Goal: Information Seeking & Learning: Find specific fact

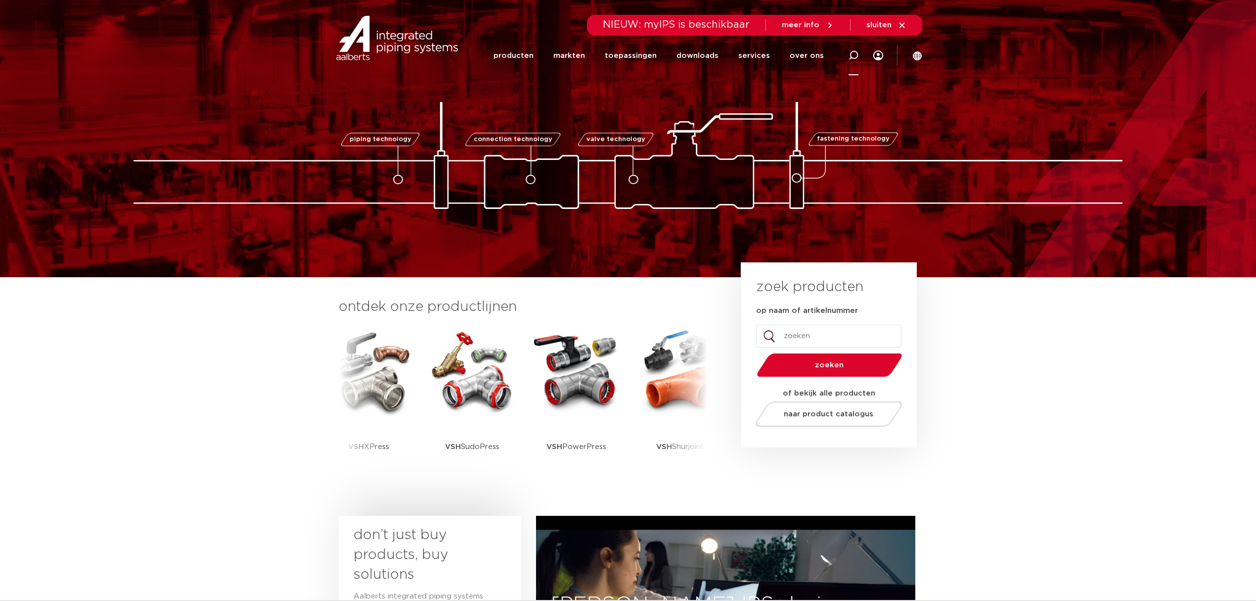
click at [859, 54] on div at bounding box center [854, 55] width 40 height 41
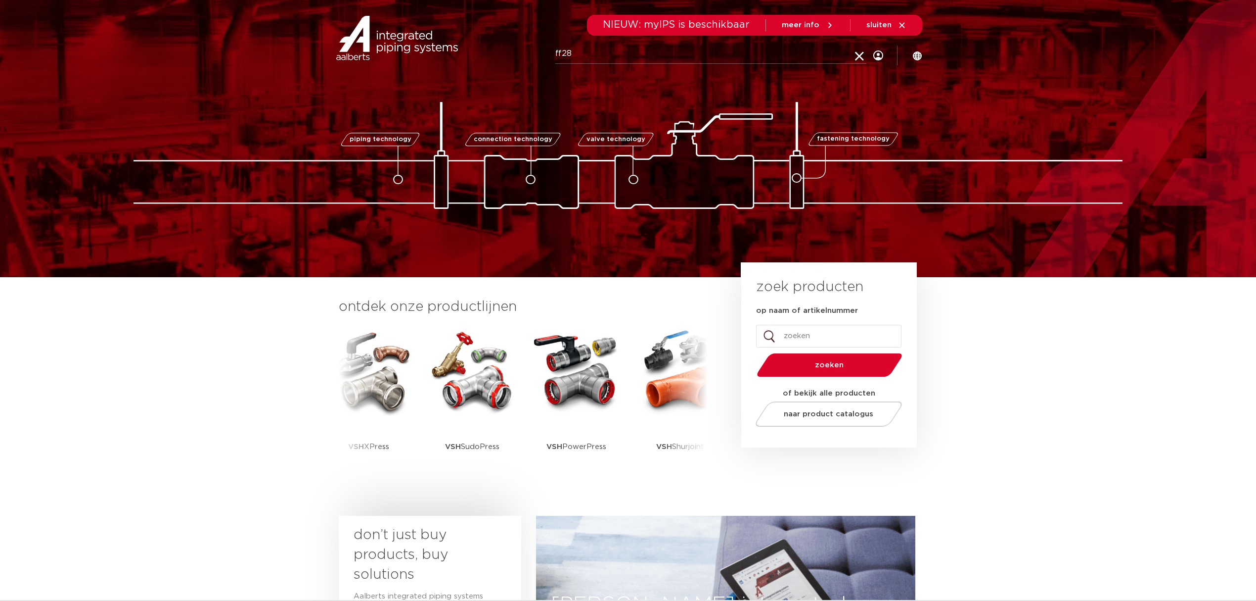
type input "ff28"
click button "Zoeken" at bounding box center [0, 0] width 0 height 0
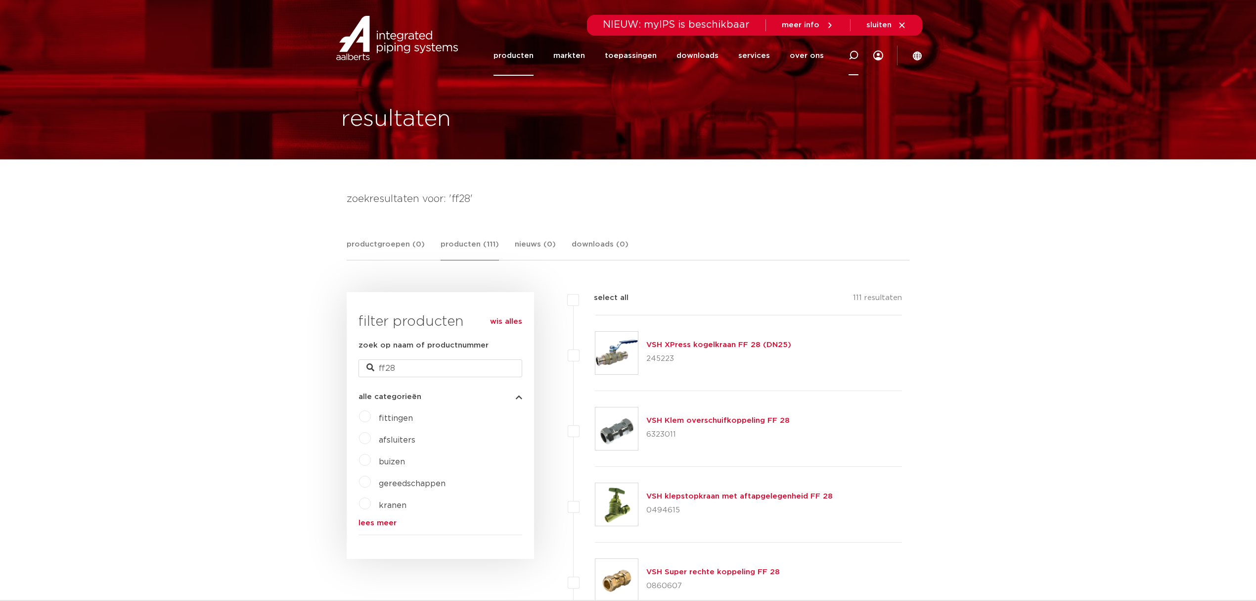
click at [858, 46] on div at bounding box center [854, 55] width 10 height 40
type input "fullflow"
click button "Zoeken" at bounding box center [0, 0] width 0 height 0
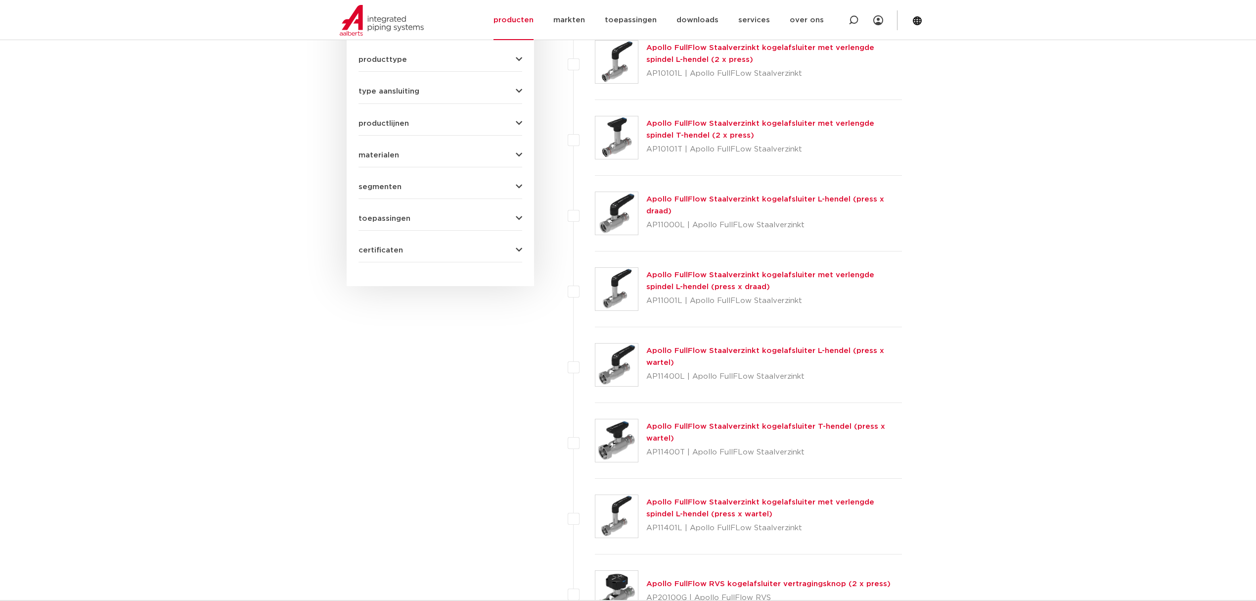
scroll to position [989, 0]
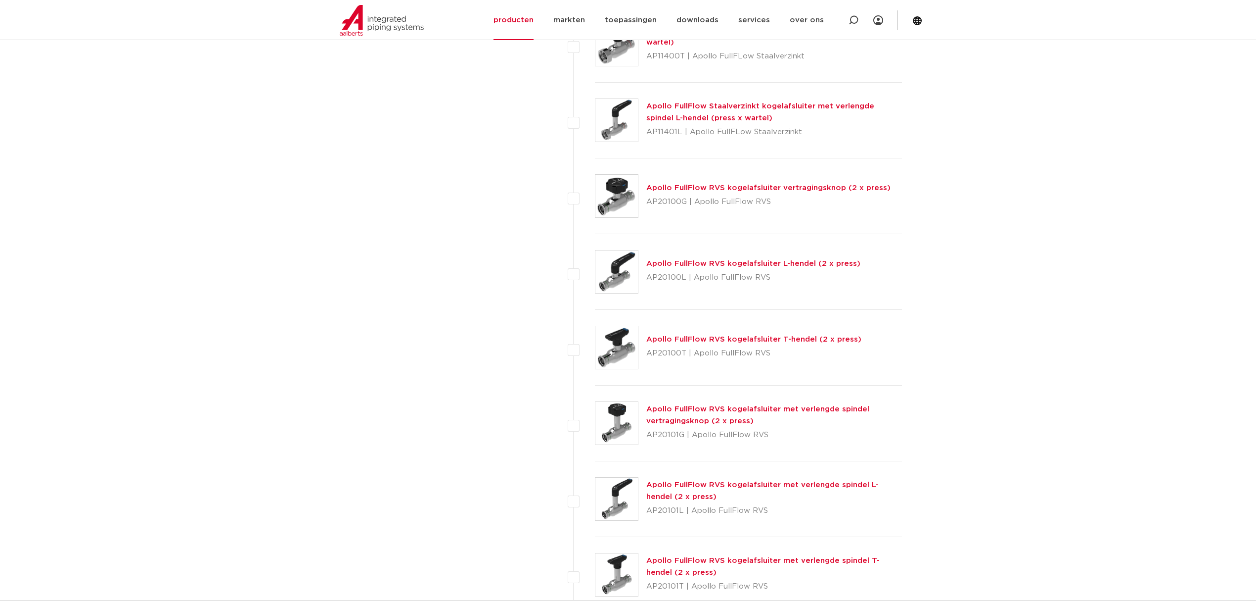
click at [612, 283] on img at bounding box center [617, 271] width 43 height 43
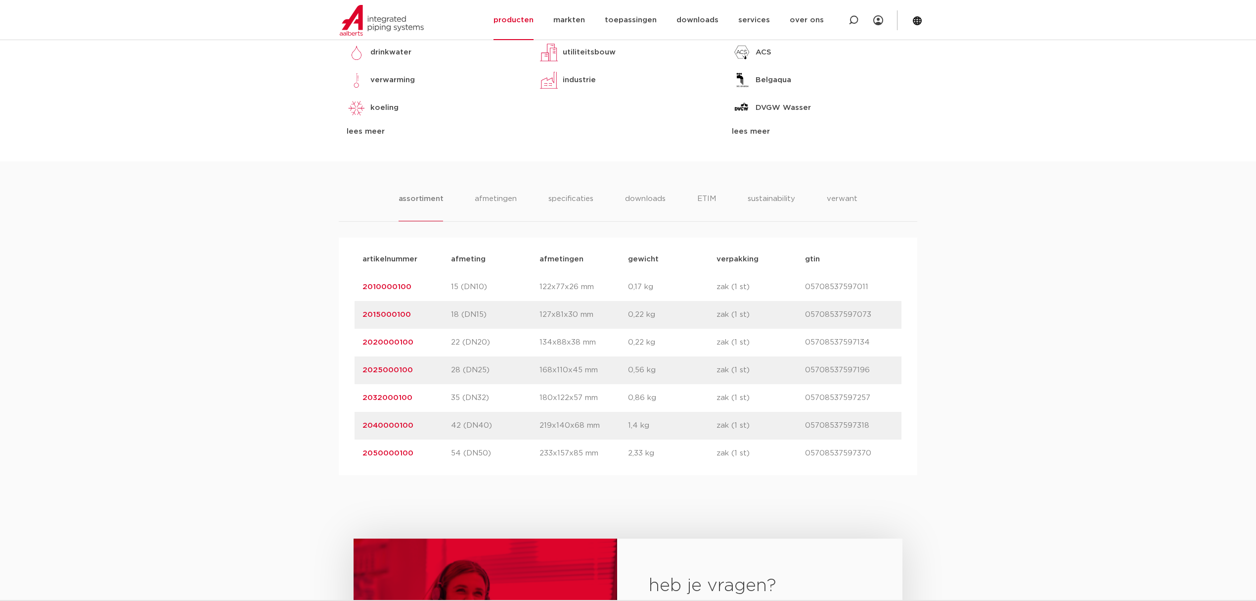
scroll to position [594, 0]
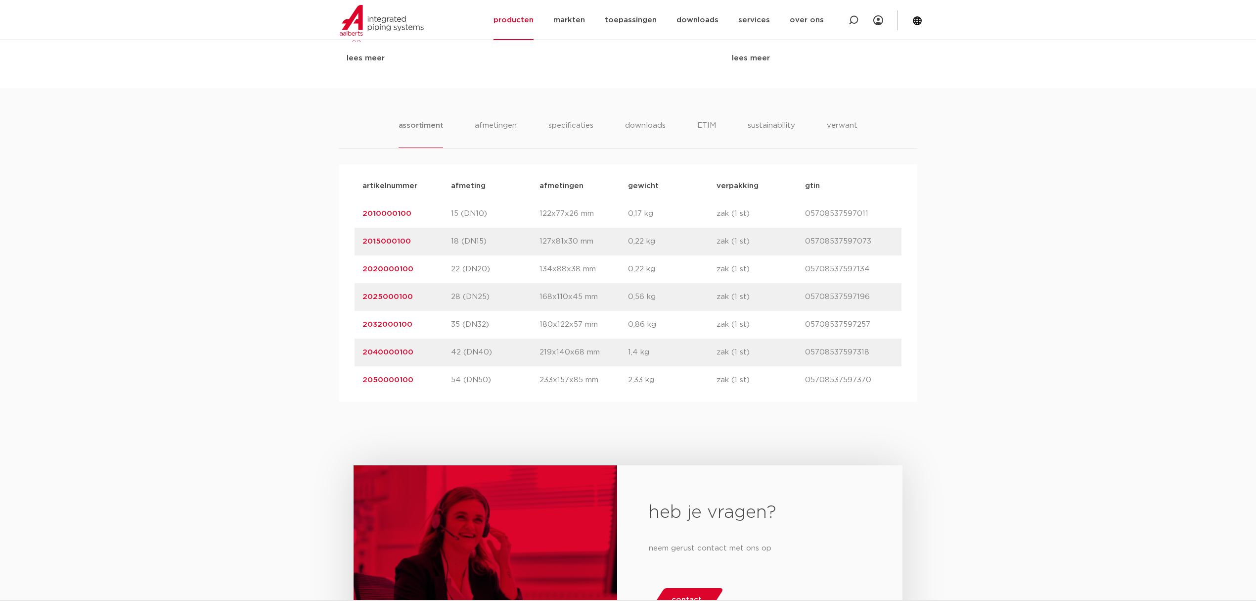
click at [392, 300] on link "2025000100" at bounding box center [388, 296] width 50 height 7
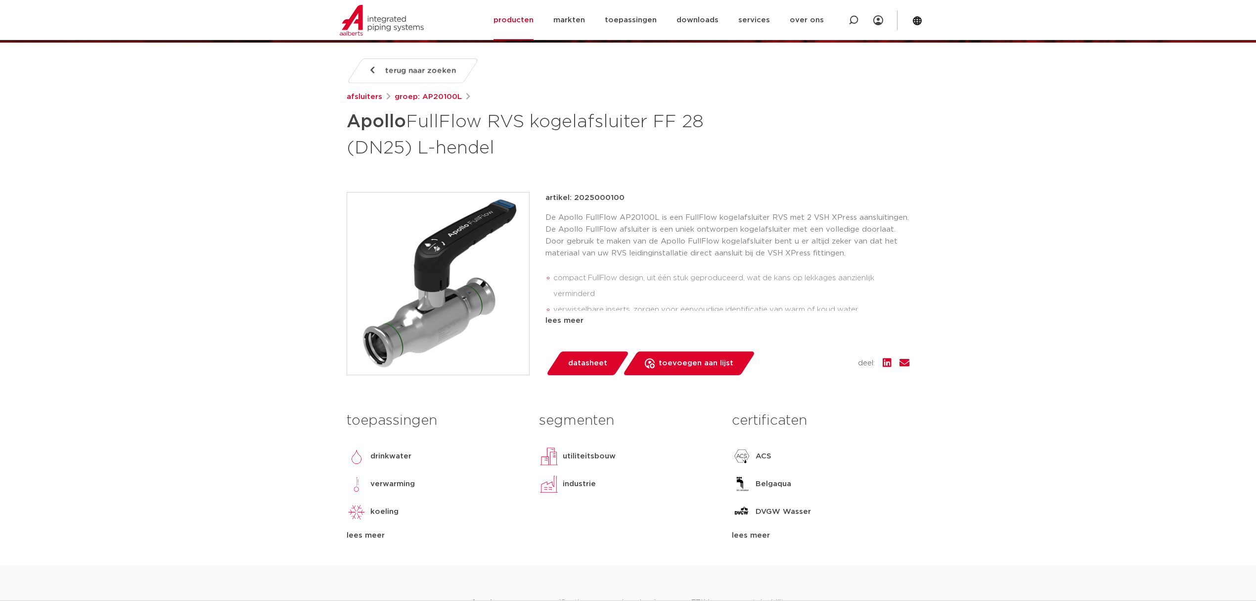
scroll to position [132, 0]
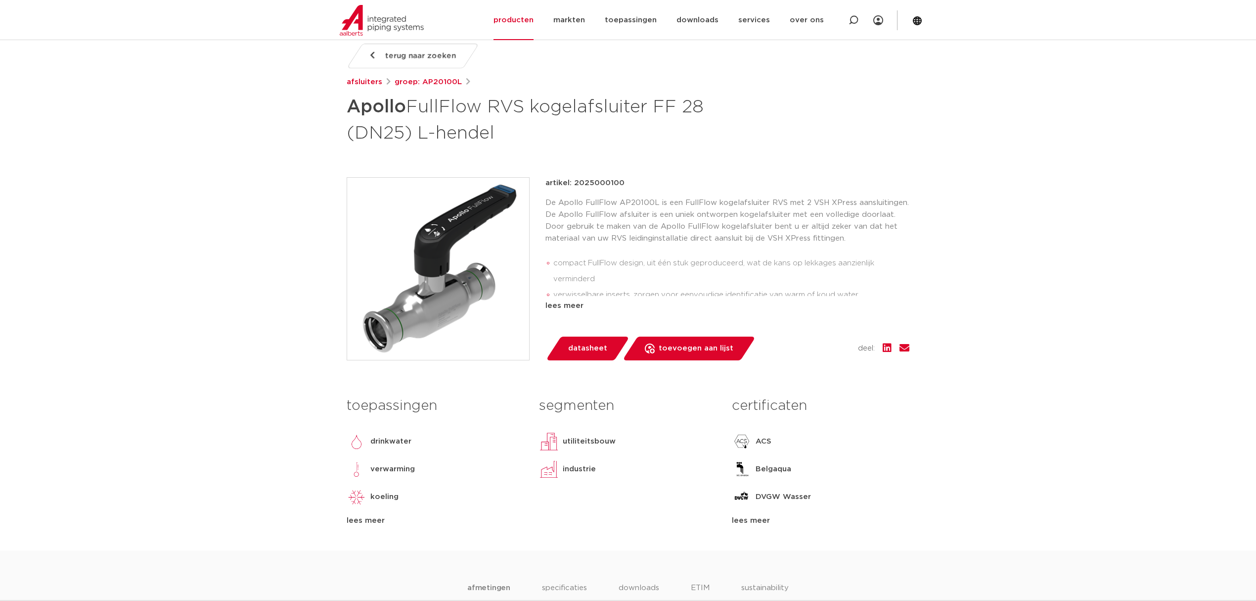
click at [694, 227] on p "De Apollo FullFlow AP20100L is een FullFlow kogelafsluiter RVS met 2 VSH XPress…" at bounding box center [728, 220] width 364 height 47
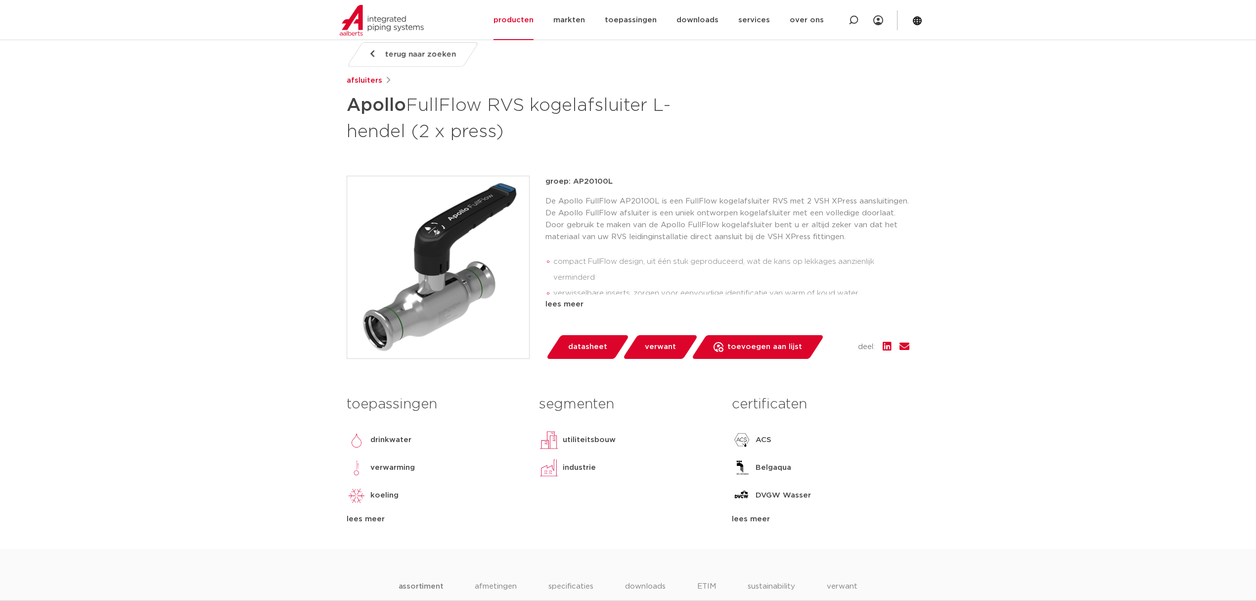
scroll to position [132, 0]
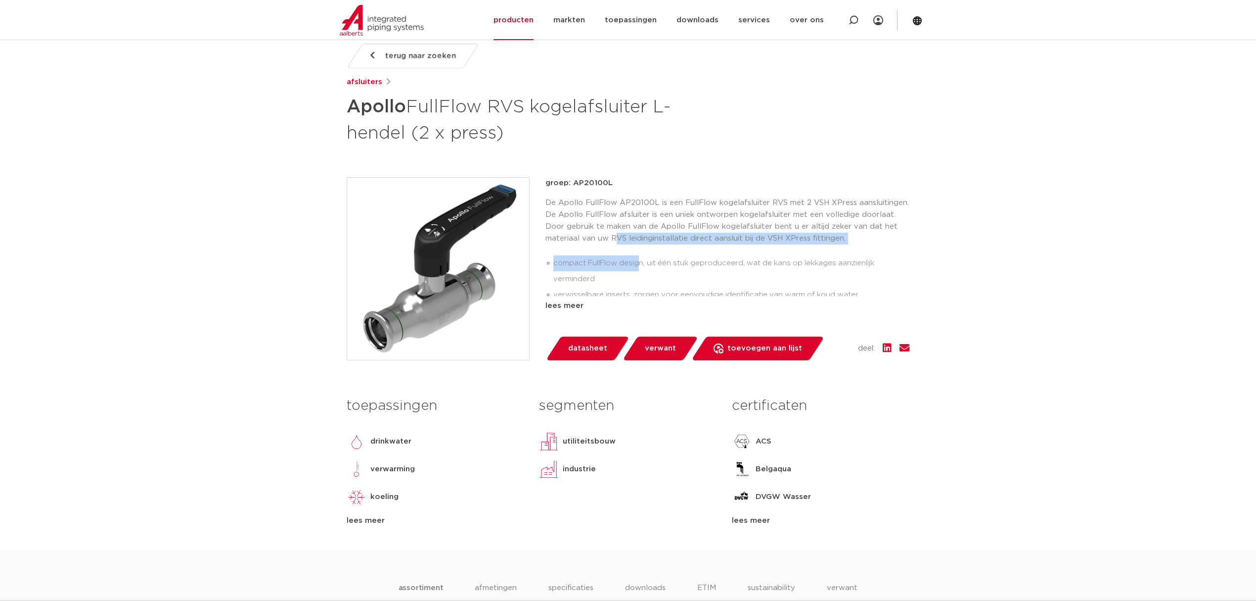
drag, startPoint x: 640, startPoint y: 270, endPoint x: 616, endPoint y: 242, distance: 36.9
click at [616, 242] on div "De Apollo FullFlow AP20100L is een FullFlow kogelafsluiter RVS met 2 VSH XPress…" at bounding box center [728, 246] width 364 height 99
click at [620, 236] on p "De Apollo FullFlow AP20100L is een FullFlow kogelafsluiter RVS met 2 VSH XPress…" at bounding box center [728, 220] width 364 height 47
click at [705, 254] on ul "compact FullFlow design, uit één stuk geproduceerd, wat de kans op lekkages aan…" at bounding box center [728, 310] width 364 height 118
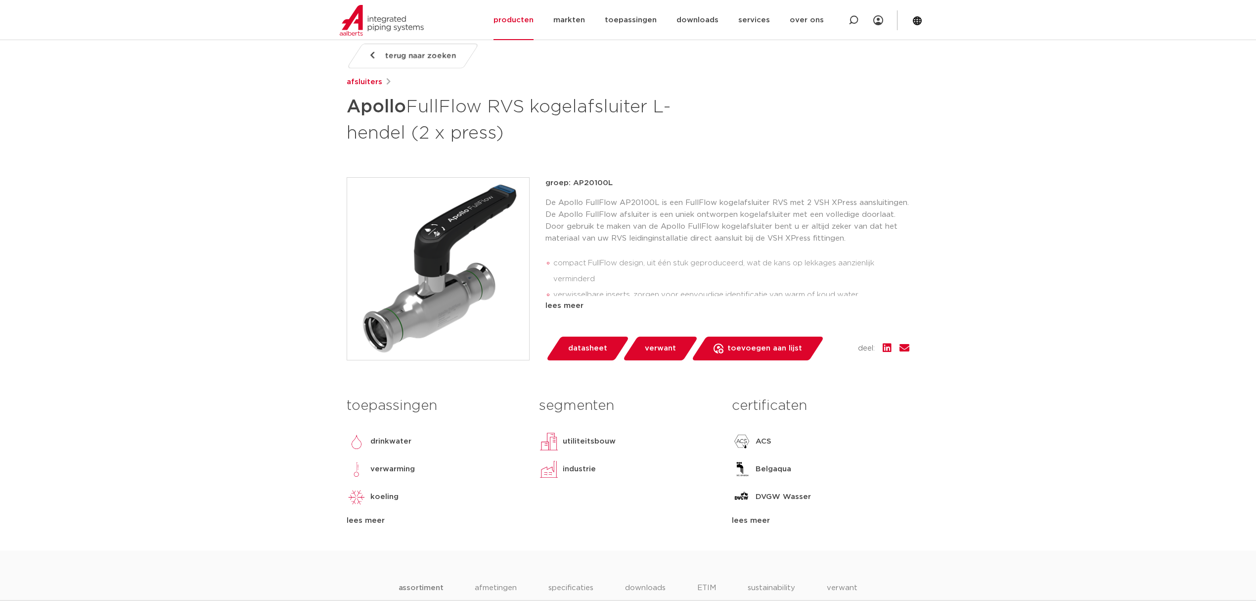
click at [661, 272] on li "compact FullFlow design, uit één stuk geproduceerd, wat de kans op lekkages aan…" at bounding box center [732, 271] width 356 height 32
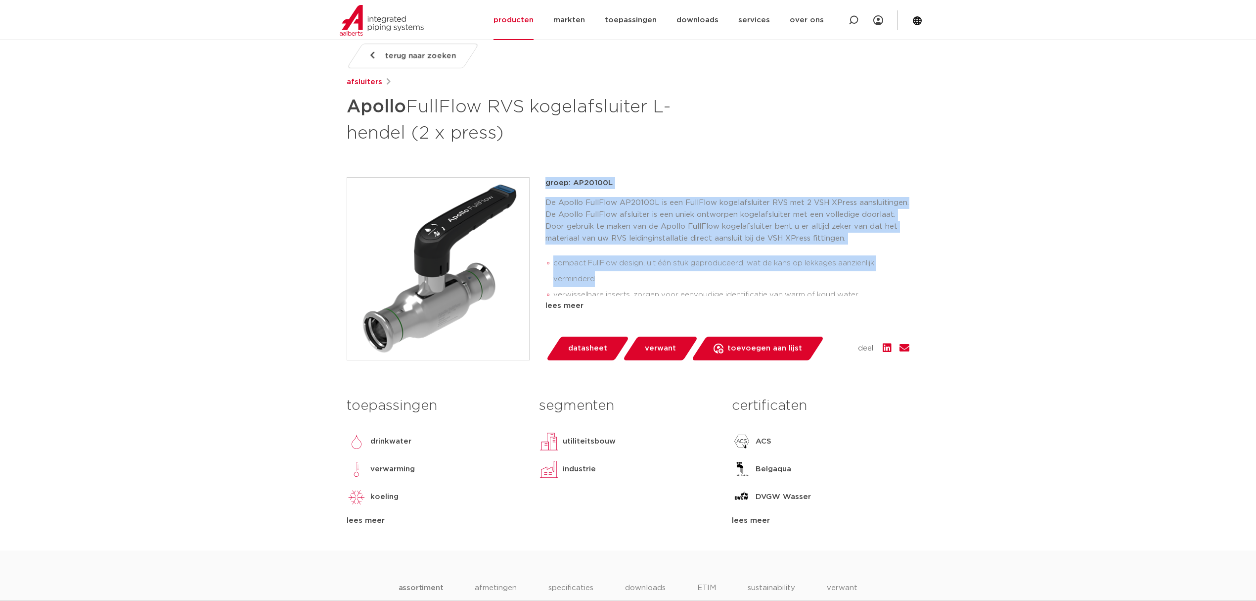
drag, startPoint x: 607, startPoint y: 278, endPoint x: 532, endPoint y: 186, distance: 118.8
click at [532, 186] on div "groep: AP20100L De Apollo FullFlow AP20100L is een FullFlow kogelafsluiter RVS …" at bounding box center [628, 268] width 563 height 183
click at [594, 210] on p "De Apollo FullFlow AP20100L is een FullFlow kogelafsluiter RVS met 2 VSH XPress…" at bounding box center [728, 220] width 364 height 47
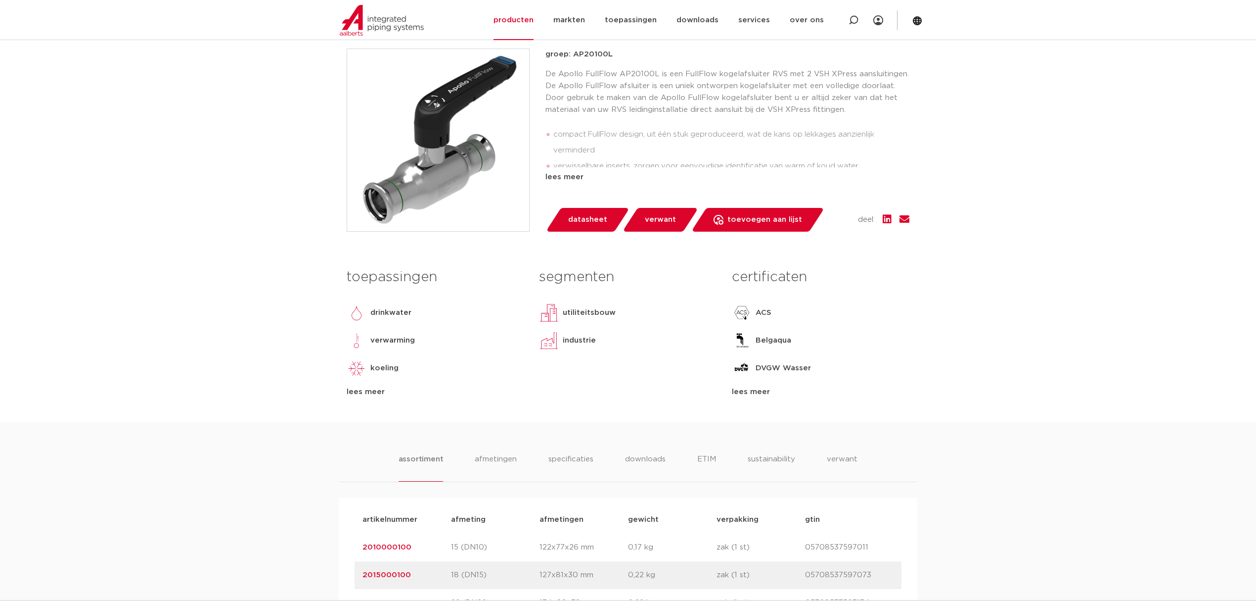
scroll to position [527, 0]
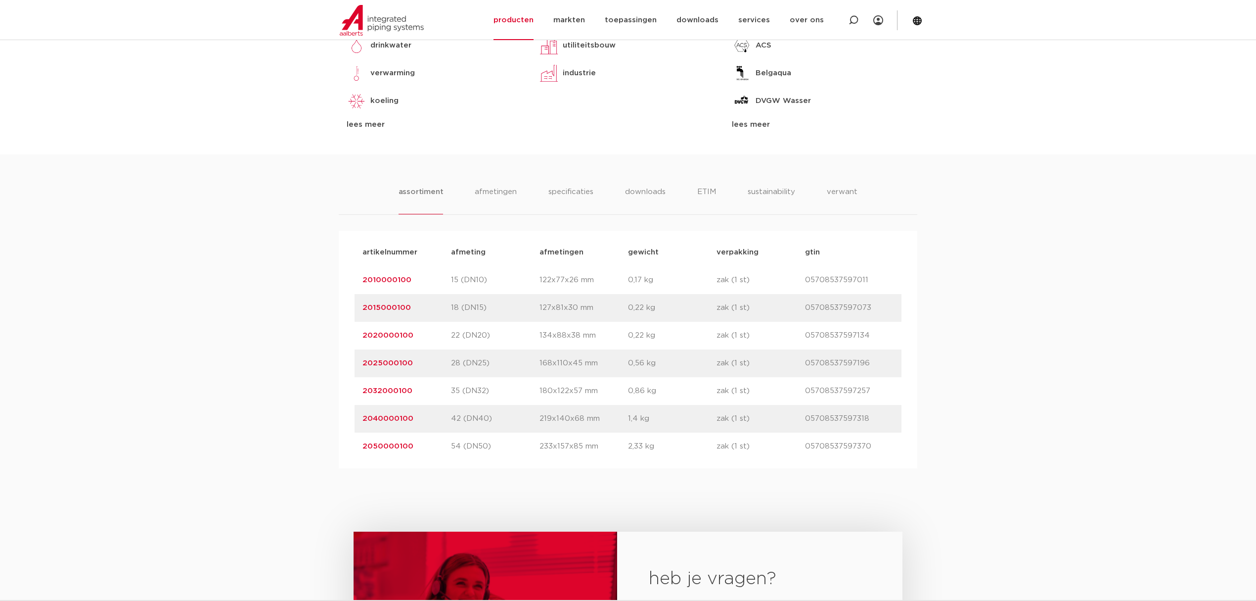
click at [409, 367] on link "2025000100" at bounding box center [388, 362] width 50 height 7
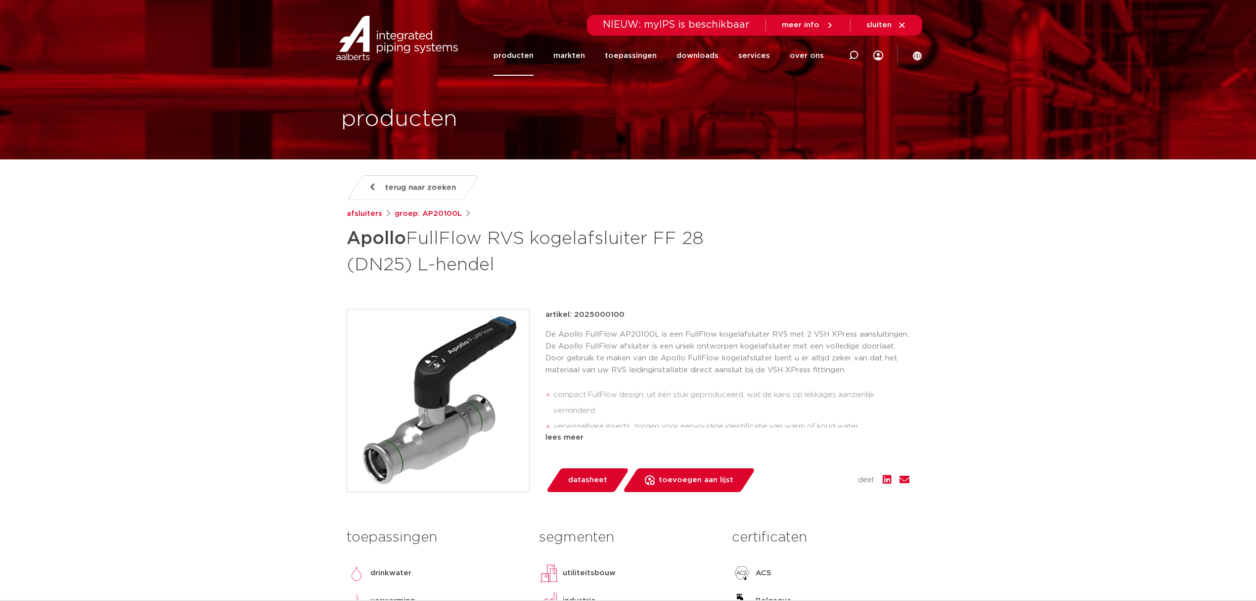
click at [648, 384] on ul "compact FullFlow design, uit één stuk geproduceerd, wat de kans op lekkages aan…" at bounding box center [728, 442] width 364 height 118
click at [586, 378] on div "De Apollo FullFlow AP20100L is een FullFlow kogelafsluiter RVS met 2 VSH XPress…" at bounding box center [728, 377] width 364 height 99
click at [600, 372] on p "De Apollo FullFlow AP20100L is een FullFlow kogelafsluiter RVS met 2 VSH XPress…" at bounding box center [728, 351] width 364 height 47
click at [675, 348] on p "De Apollo FullFlow AP20100L is een FullFlow kogelafsluiter RVS met 2 VSH XPress…" at bounding box center [728, 351] width 364 height 47
click at [736, 361] on p "De Apollo FullFlow AP20100L is een FullFlow kogelafsluiter RVS met 2 VSH XPress…" at bounding box center [728, 351] width 364 height 47
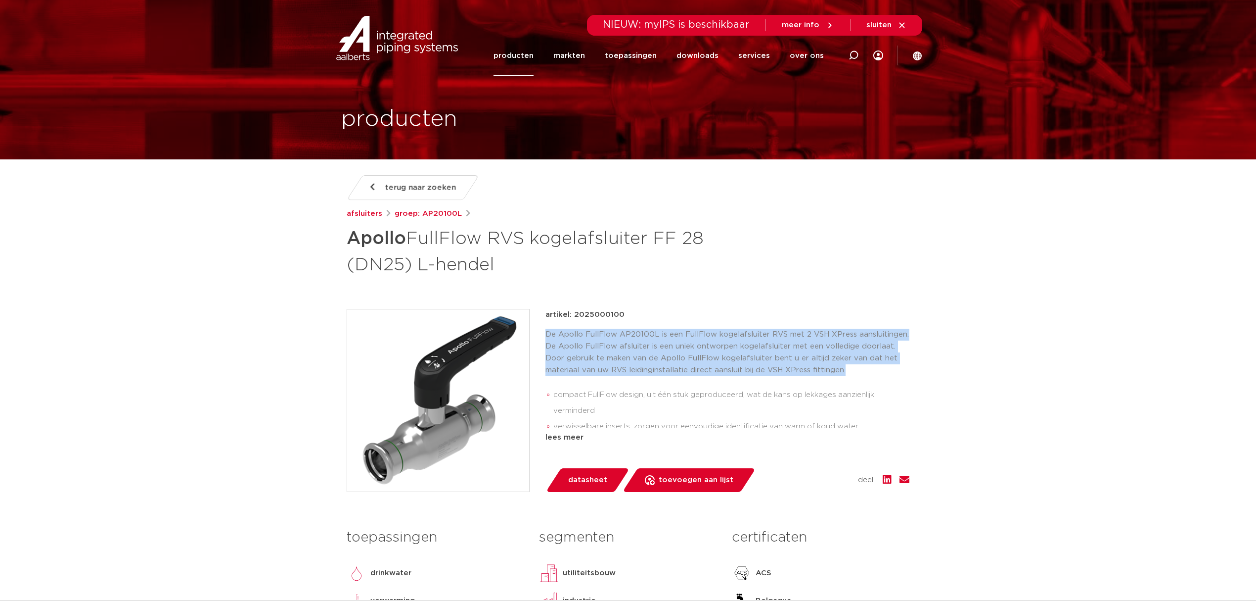
drag, startPoint x: 853, startPoint y: 369, endPoint x: 544, endPoint y: 336, distance: 310.4
click at [544, 336] on div "artikel: 2025000100 De Apollo FullFlow AP20100L is een FullFlow kogelafsluiter …" at bounding box center [628, 400] width 563 height 183
click at [558, 335] on p "De Apollo FullFlow AP20100L is een FullFlow kogelafsluiter RVS met 2 VSH XPress…" at bounding box center [728, 351] width 364 height 47
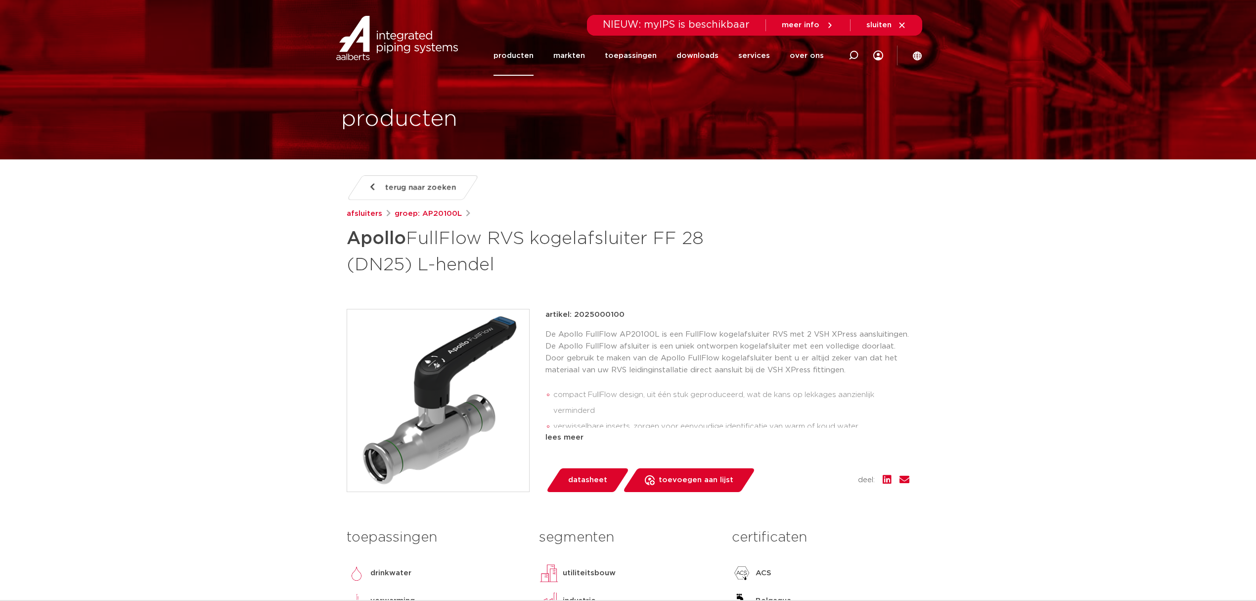
click at [633, 378] on div "De Apollo FullFlow AP20100L is een FullFlow kogelafsluiter RVS met 2 VSH XPress…" at bounding box center [728, 377] width 364 height 99
click at [697, 319] on div "artikel: 2025000100" at bounding box center [728, 315] width 364 height 12
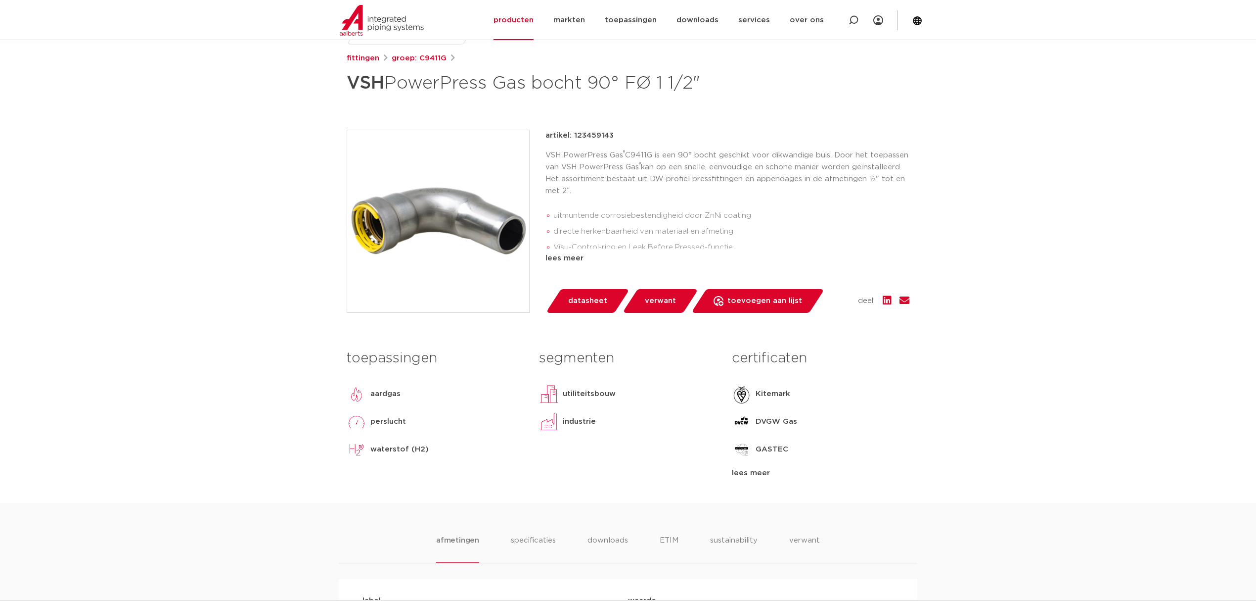
scroll to position [132, 0]
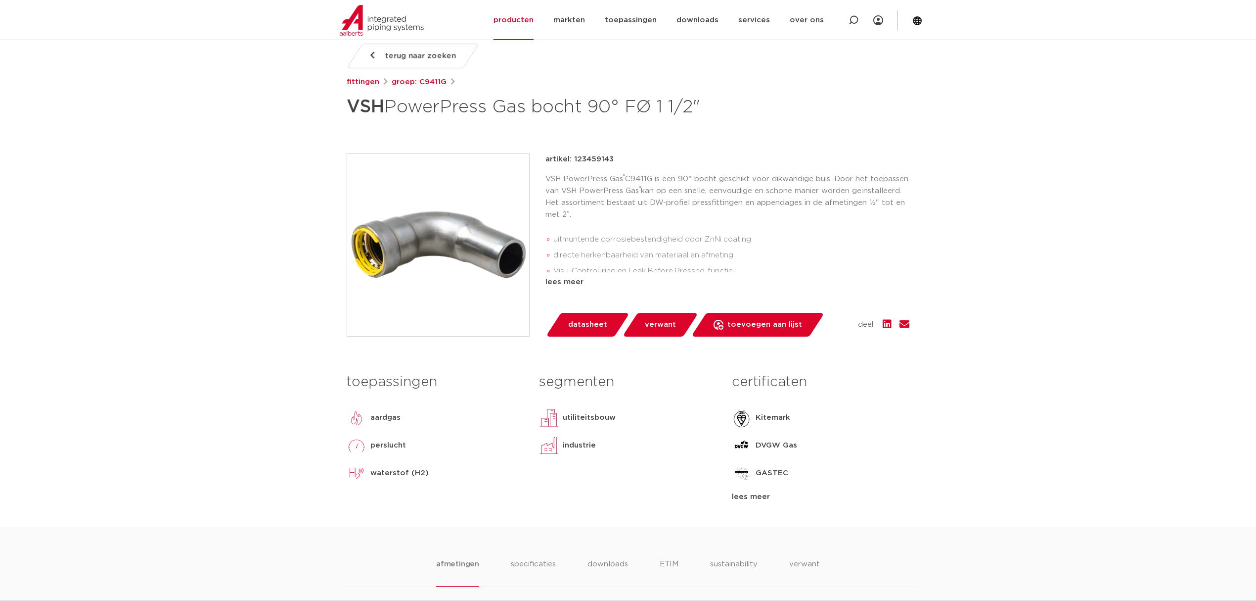
click at [589, 247] on li "directe herkenbaarheid van materiaal en afmeting" at bounding box center [732, 255] width 356 height 16
drag, startPoint x: 592, startPoint y: 244, endPoint x: 661, endPoint y: 236, distance: 69.7
click at [661, 236] on li "uitmuntende corrosiebestendigheid door ZnNi coating" at bounding box center [732, 240] width 356 height 16
click at [651, 239] on li "uitmuntende corrosiebestendigheid door ZnNi coating" at bounding box center [732, 240] width 356 height 16
click at [633, 251] on li "directe herkenbaarheid van materiaal en afmeting" at bounding box center [732, 255] width 356 height 16
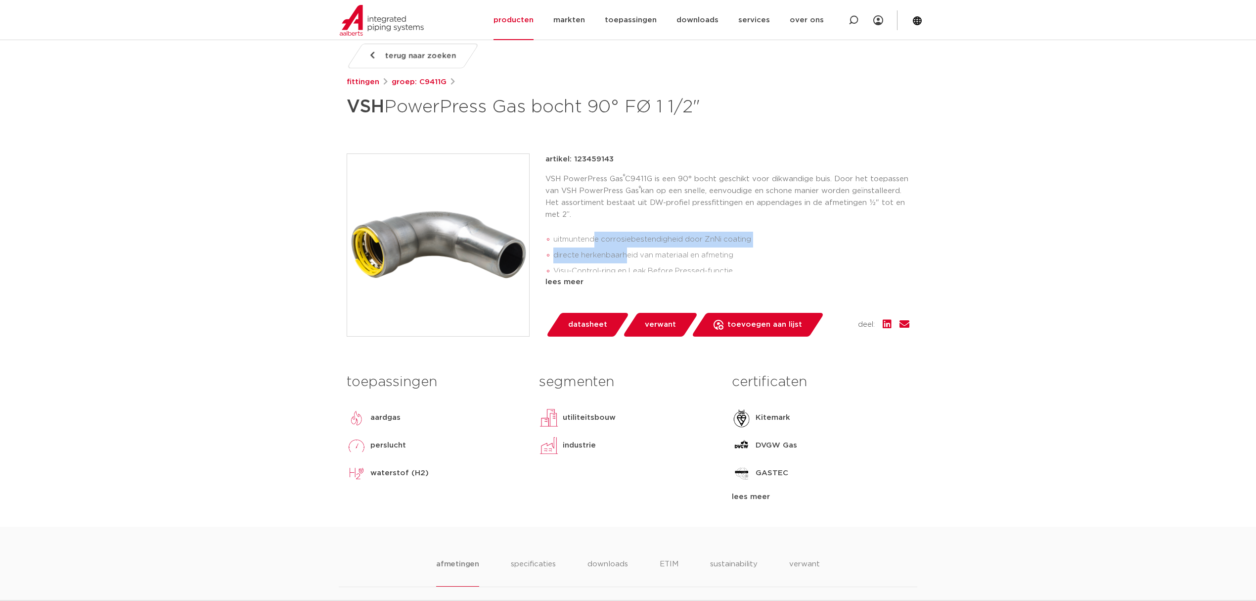
drag, startPoint x: 626, startPoint y: 259, endPoint x: 594, endPoint y: 229, distance: 44.4
click at [594, 229] on ul "uitmuntende corrosiebestendigheid door ZnNi coating directe herkenbaarheid van …" at bounding box center [728, 255] width 364 height 55
click at [612, 228] on ul "uitmuntende corrosiebestendigheid door ZnNi coating directe herkenbaarheid van …" at bounding box center [728, 255] width 364 height 55
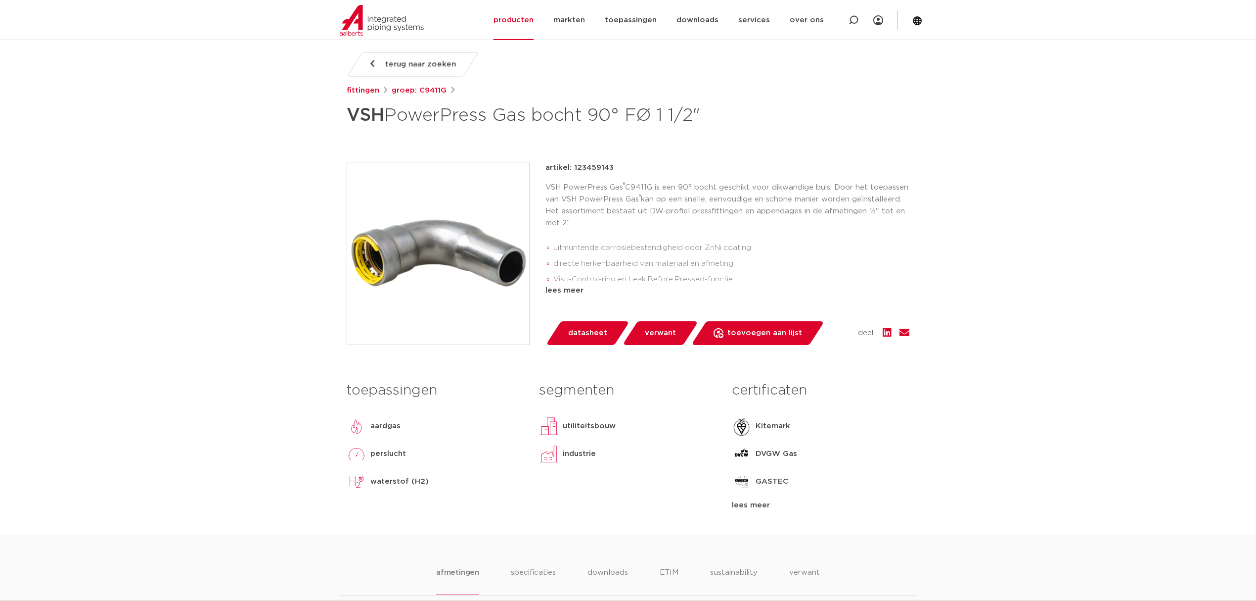
scroll to position [66, 0]
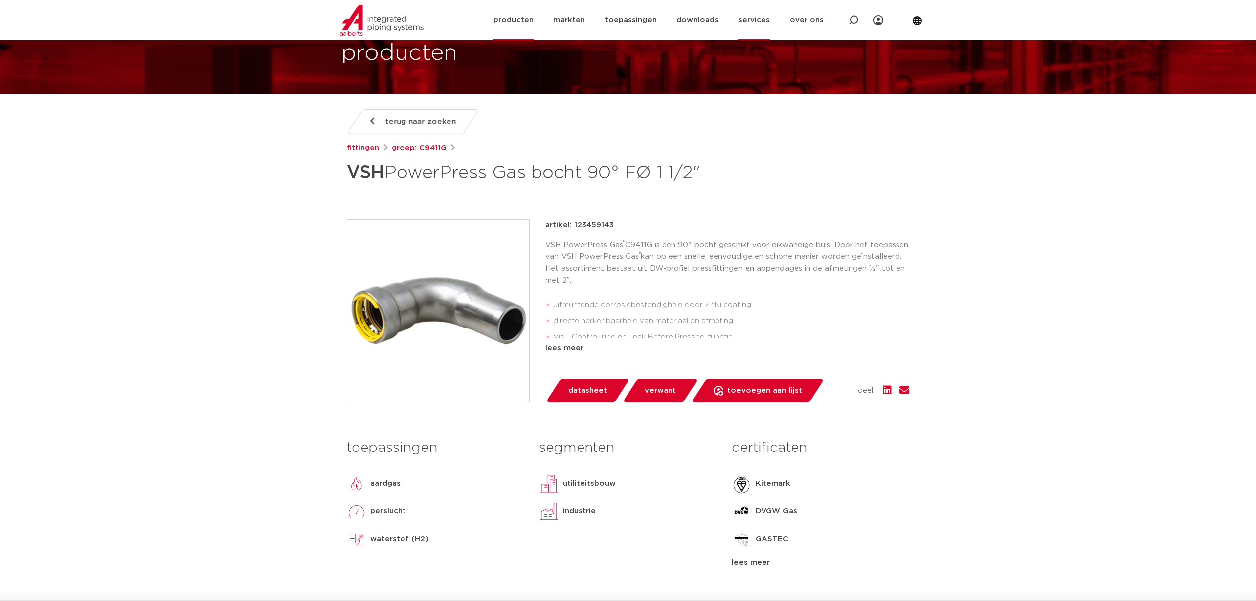
click at [750, 24] on link "services" at bounding box center [755, 20] width 32 height 40
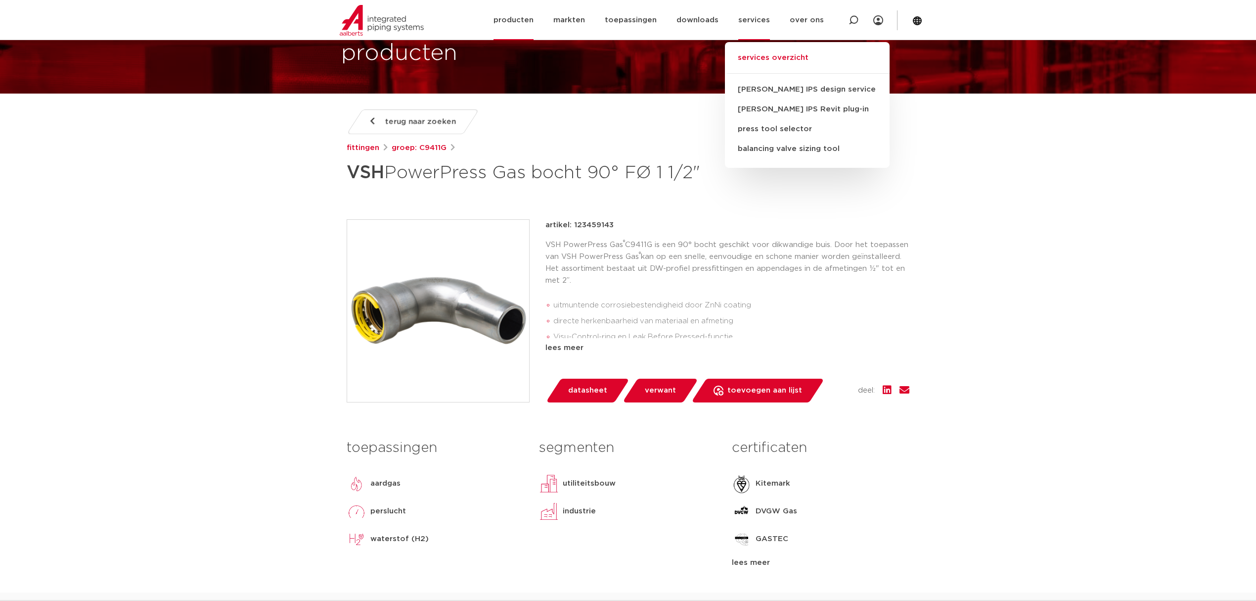
click at [771, 54] on link "services overzicht" at bounding box center [807, 63] width 165 height 22
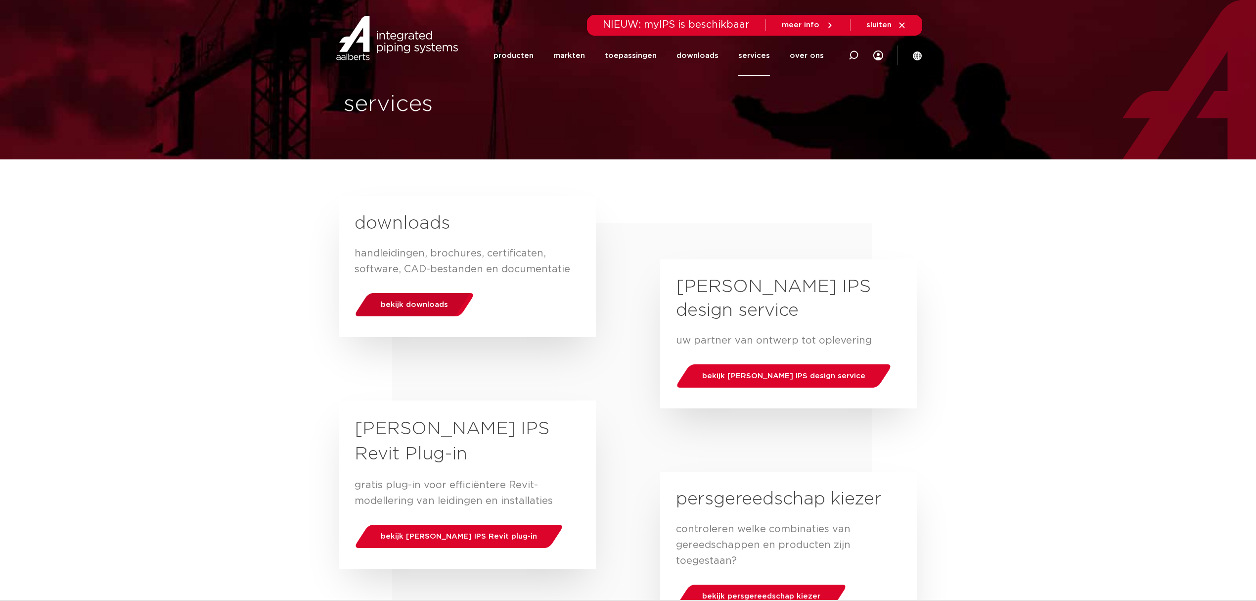
click at [389, 316] on div "bekijk downloads" at bounding box center [414, 304] width 126 height 25
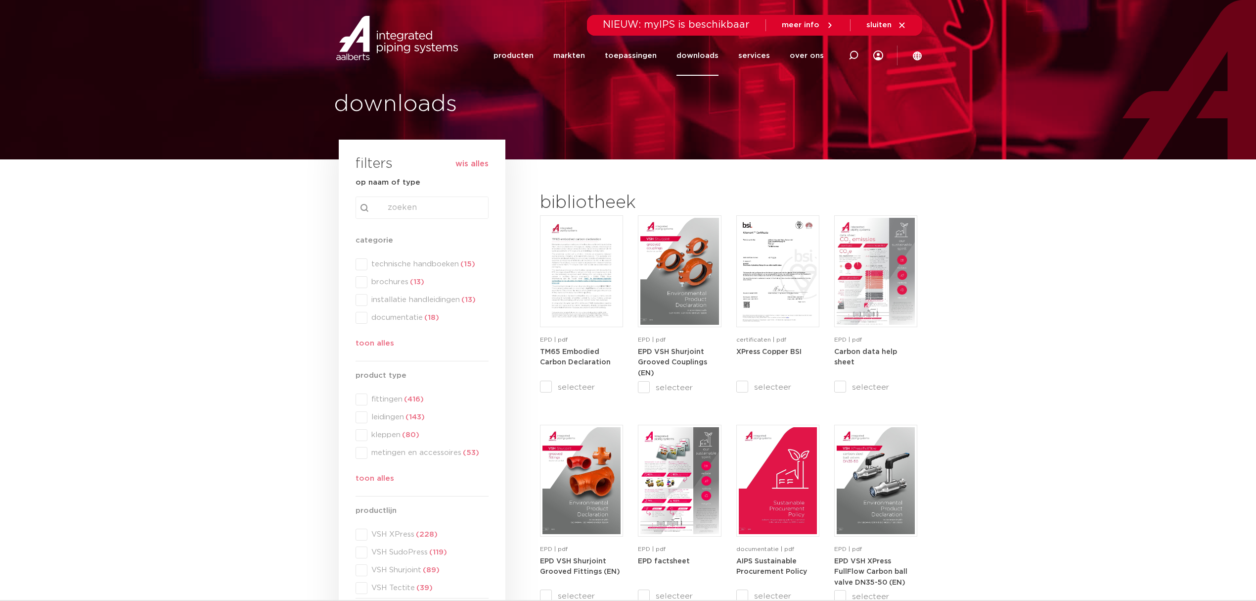
click at [414, 260] on div "categorie categorie technische handboeken (15) brochures (13) installatie handl…" at bounding box center [422, 293] width 133 height 119
click at [412, 266] on span "technische handboeken (15)" at bounding box center [428, 264] width 121 height 10
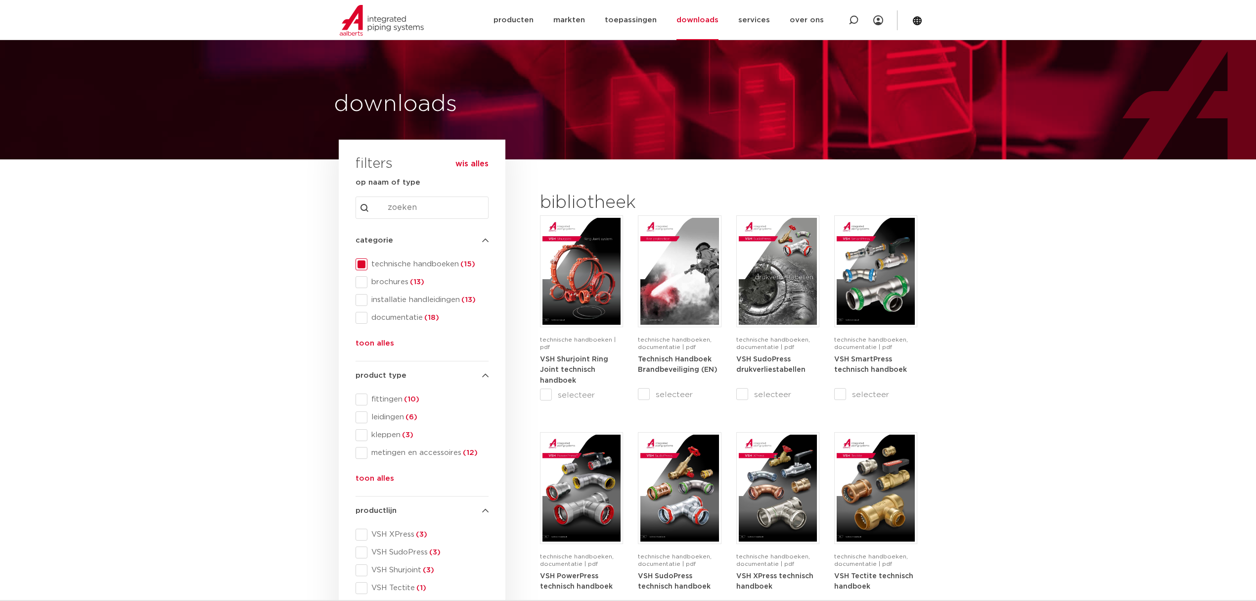
scroll to position [329, 0]
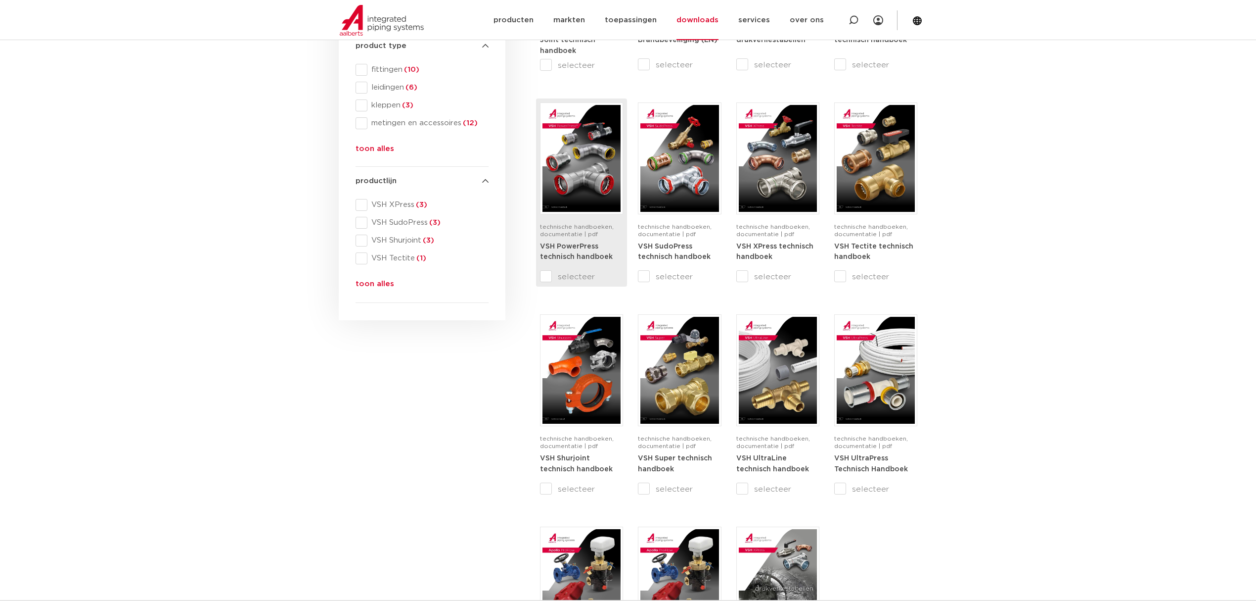
click at [587, 174] on img at bounding box center [582, 158] width 78 height 107
click at [853, 19] on icon at bounding box center [854, 20] width 10 height 10
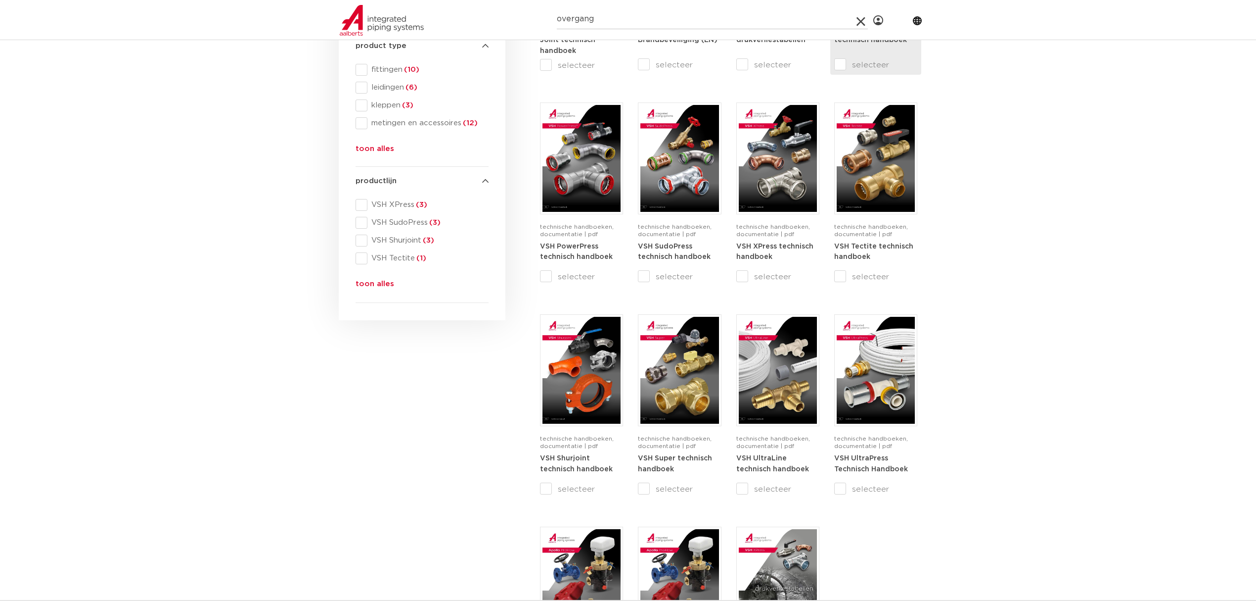
type input "overgang"
click button "Zoeken" at bounding box center [0, 0] width 0 height 0
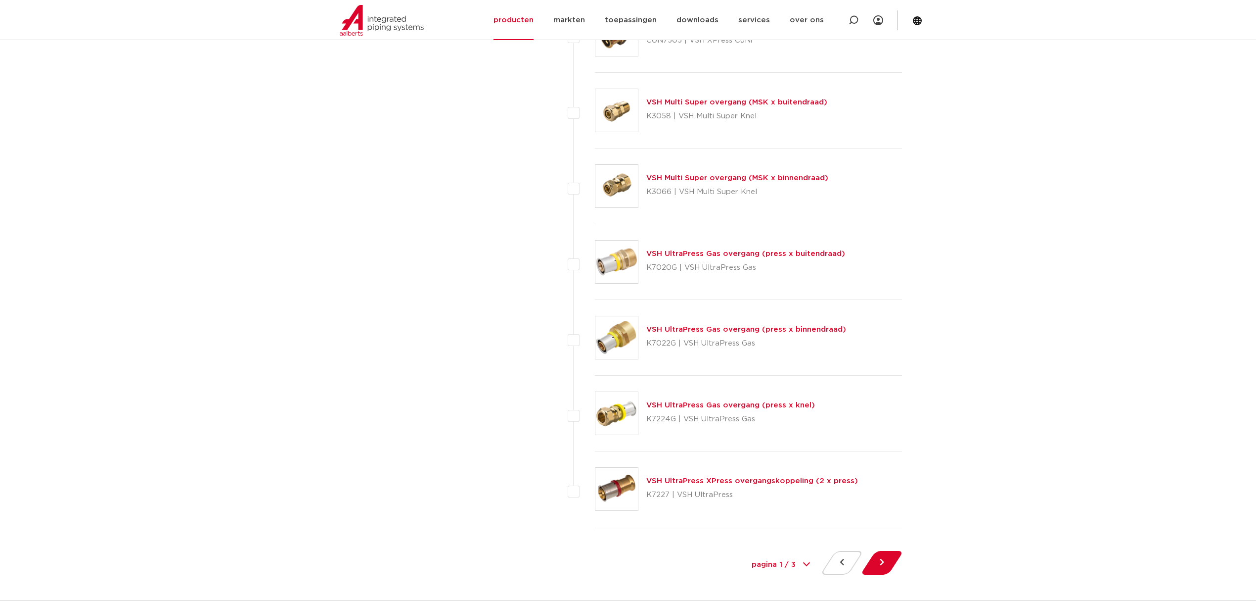
scroll to position [4353, 0]
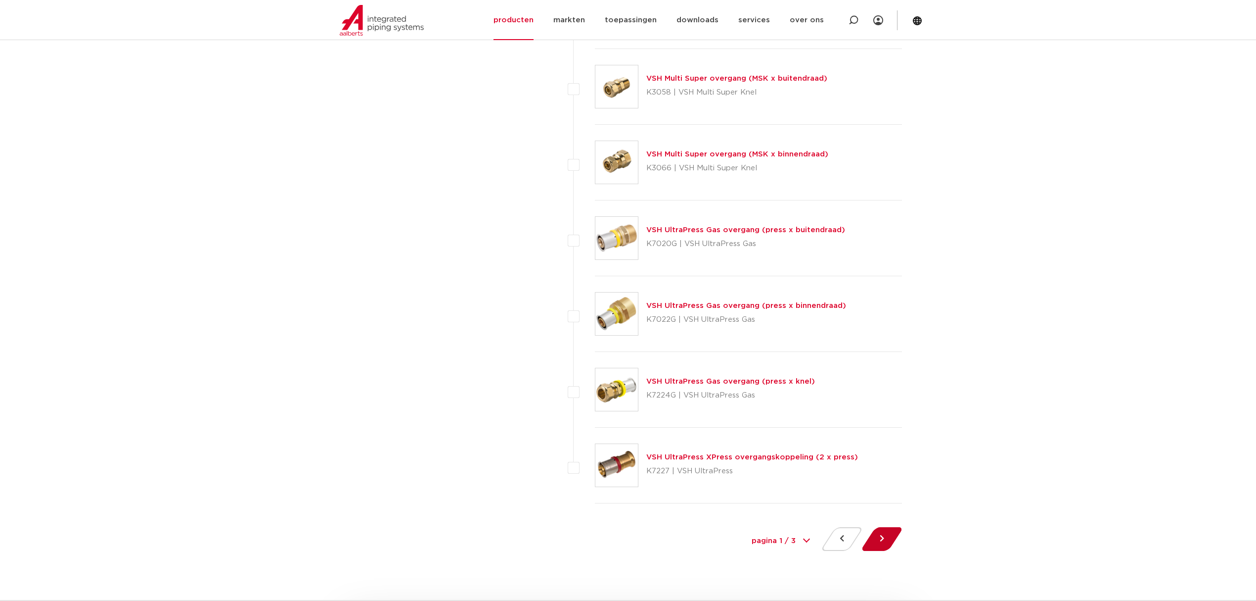
click at [877, 551] on button at bounding box center [882, 539] width 28 height 24
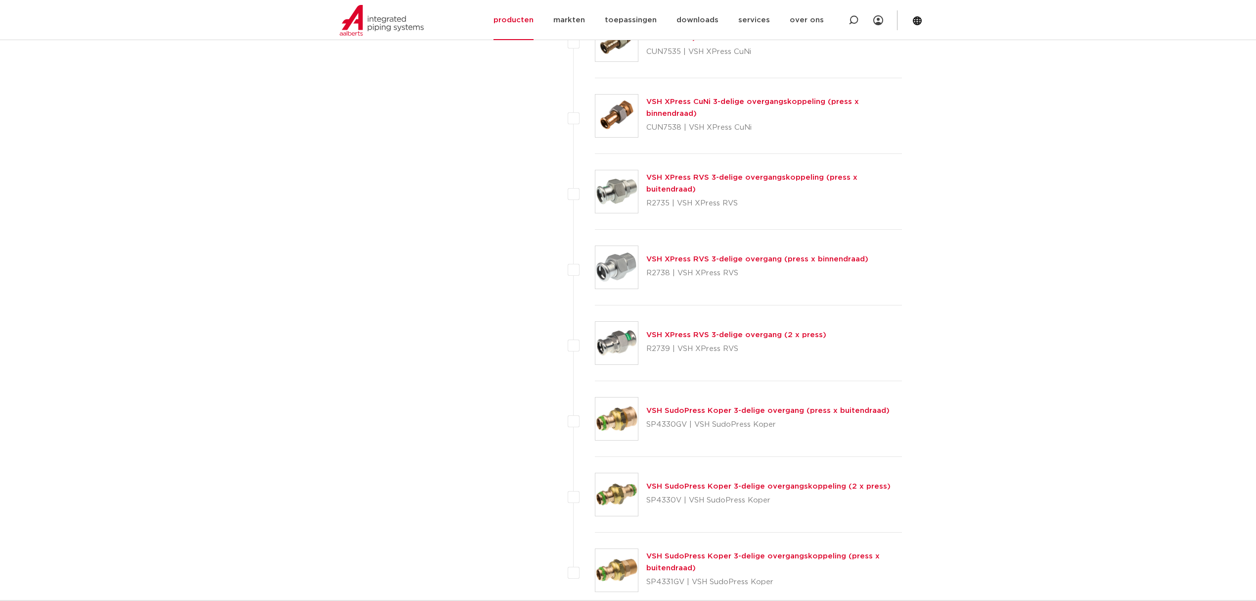
scroll to position [4419, 0]
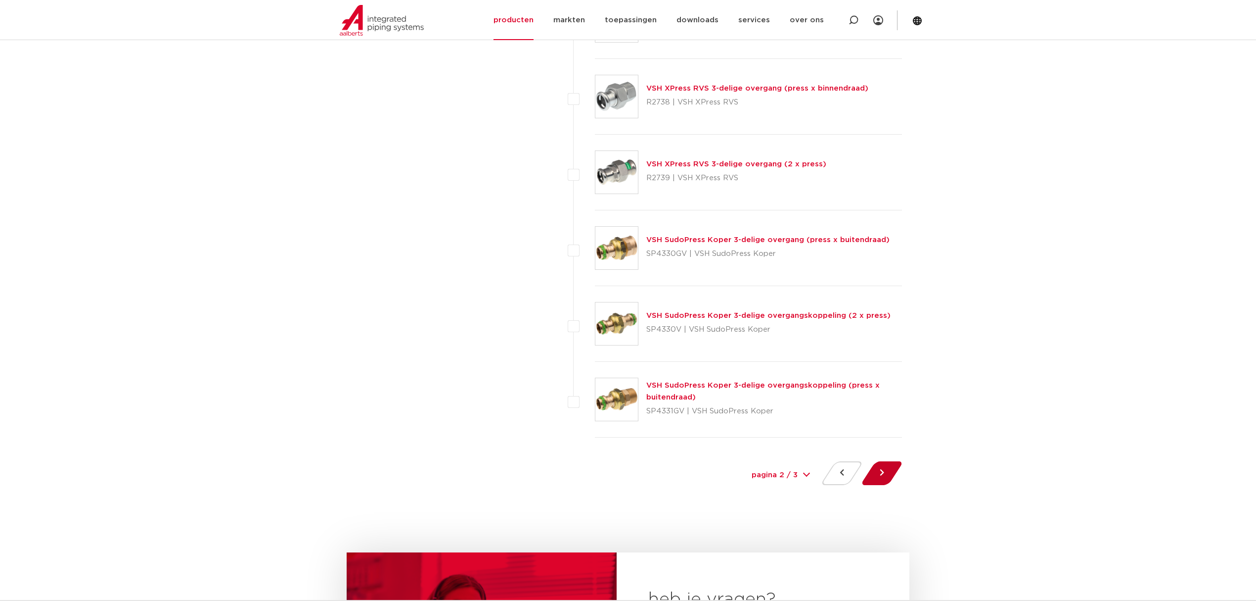
click at [883, 475] on button at bounding box center [882, 473] width 28 height 24
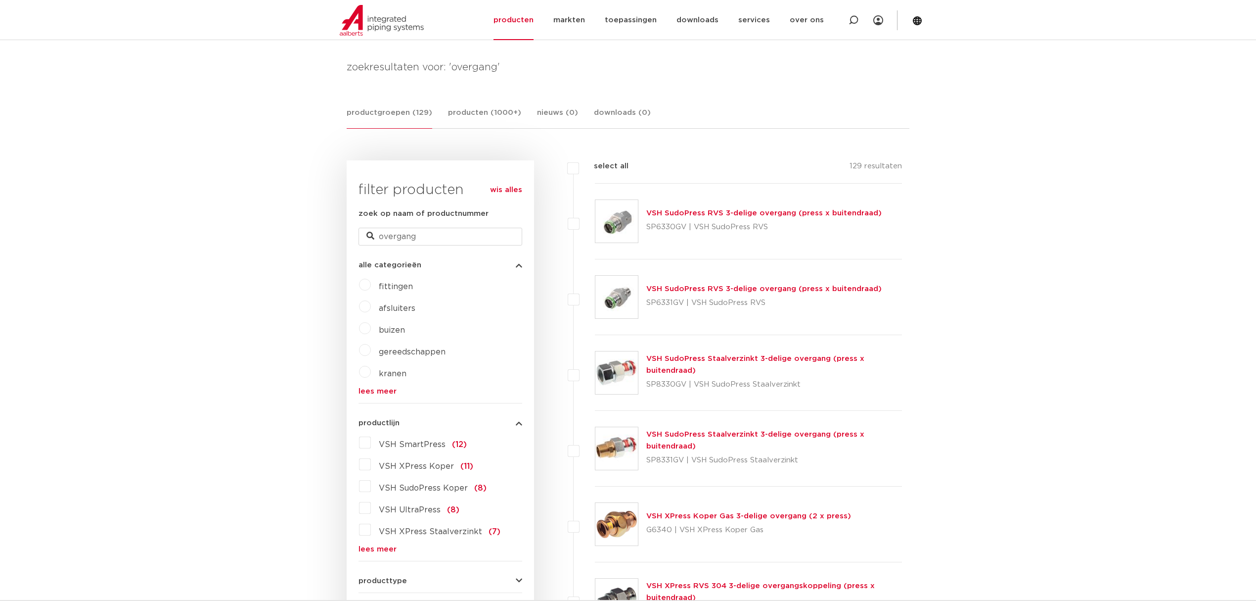
scroll to position [527, 0]
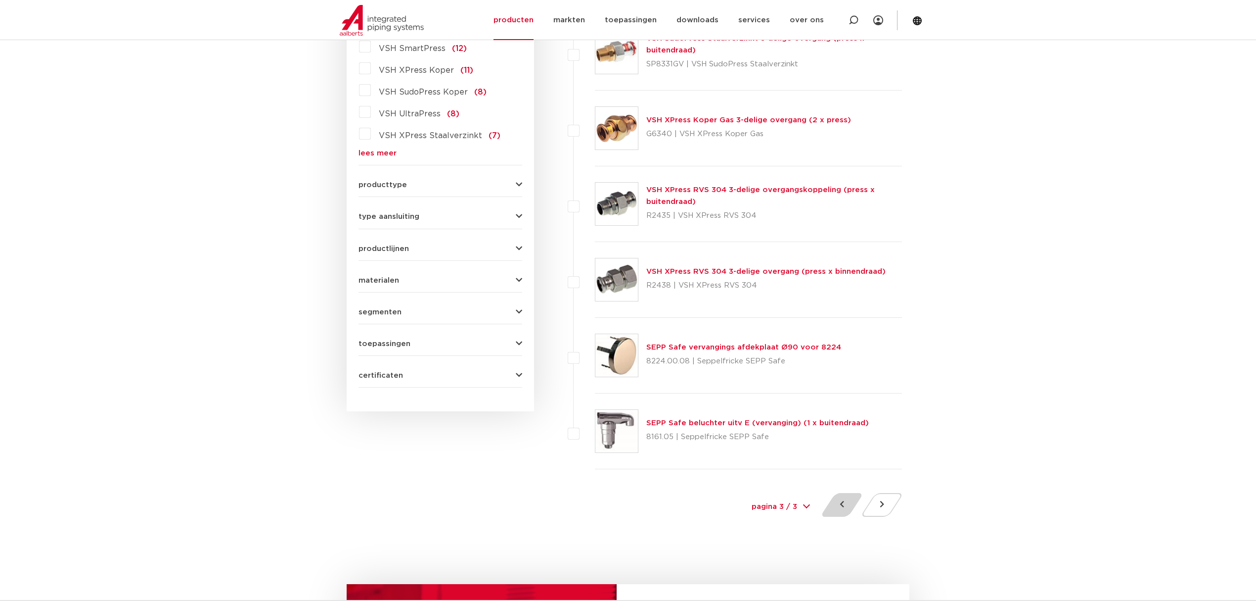
click at [853, 506] on button at bounding box center [842, 505] width 28 height 24
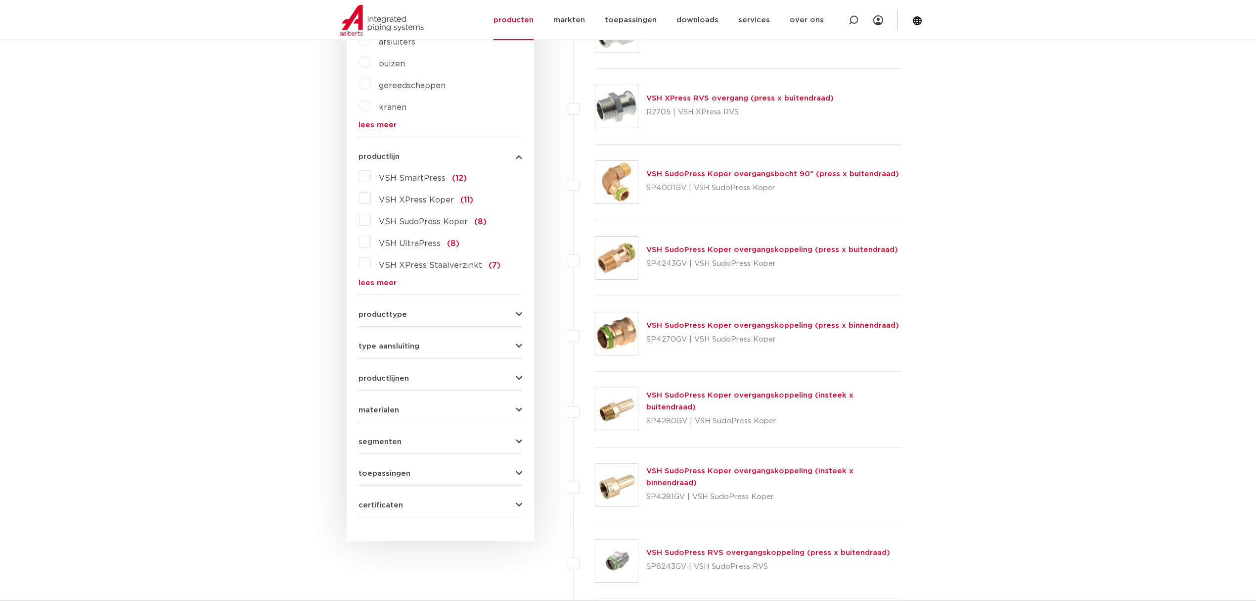
scroll to position [462, 0]
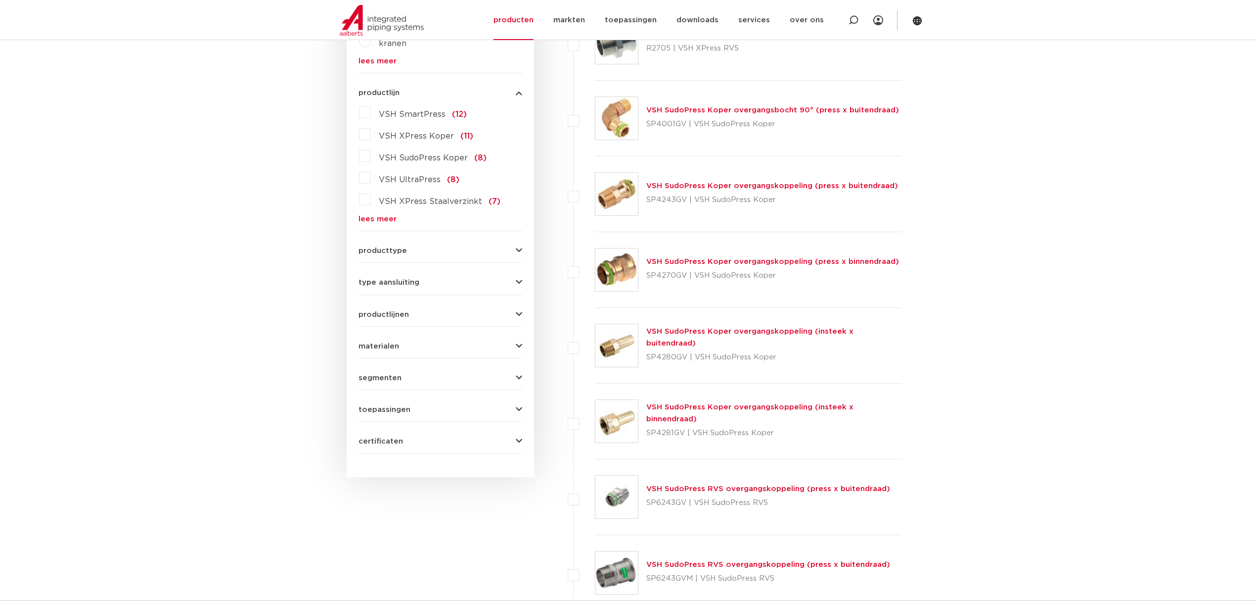
click at [477, 410] on button "toepassingen" at bounding box center [441, 409] width 164 height 7
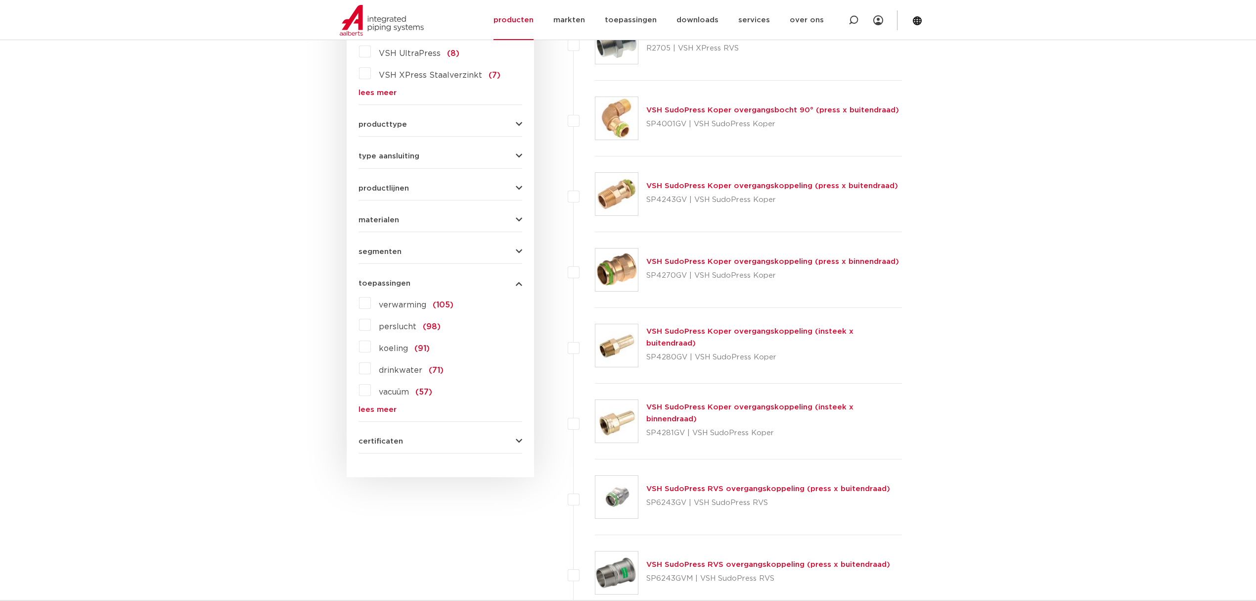
scroll to position [454, 0]
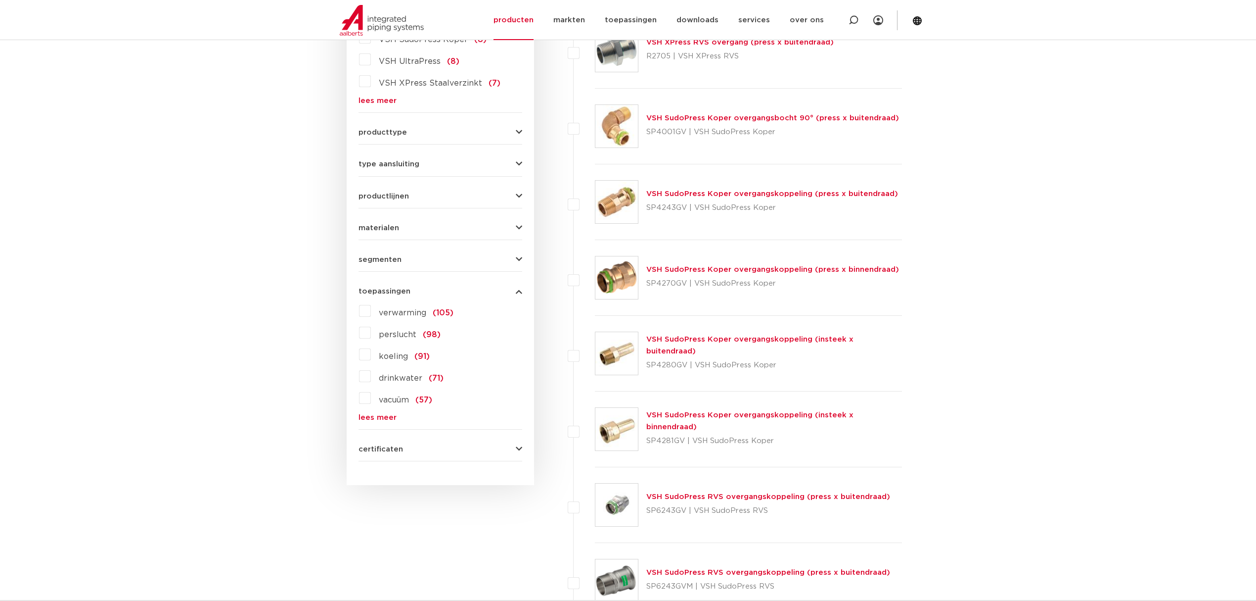
click at [372, 415] on link "lees meer" at bounding box center [441, 417] width 164 height 7
click at [396, 468] on span "aardgas" at bounding box center [394, 465] width 31 height 8
click at [0, 0] on input "aardgas (21)" at bounding box center [0, 0] width 0 height 0
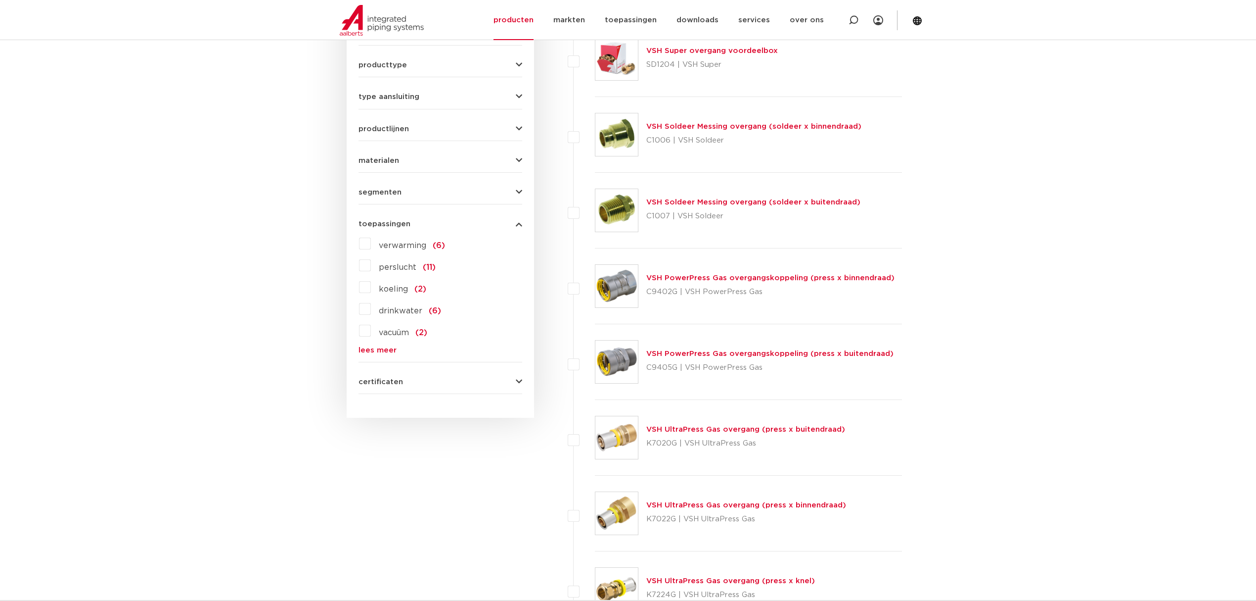
scroll to position [519, 0]
click at [610, 375] on img at bounding box center [617, 363] width 43 height 43
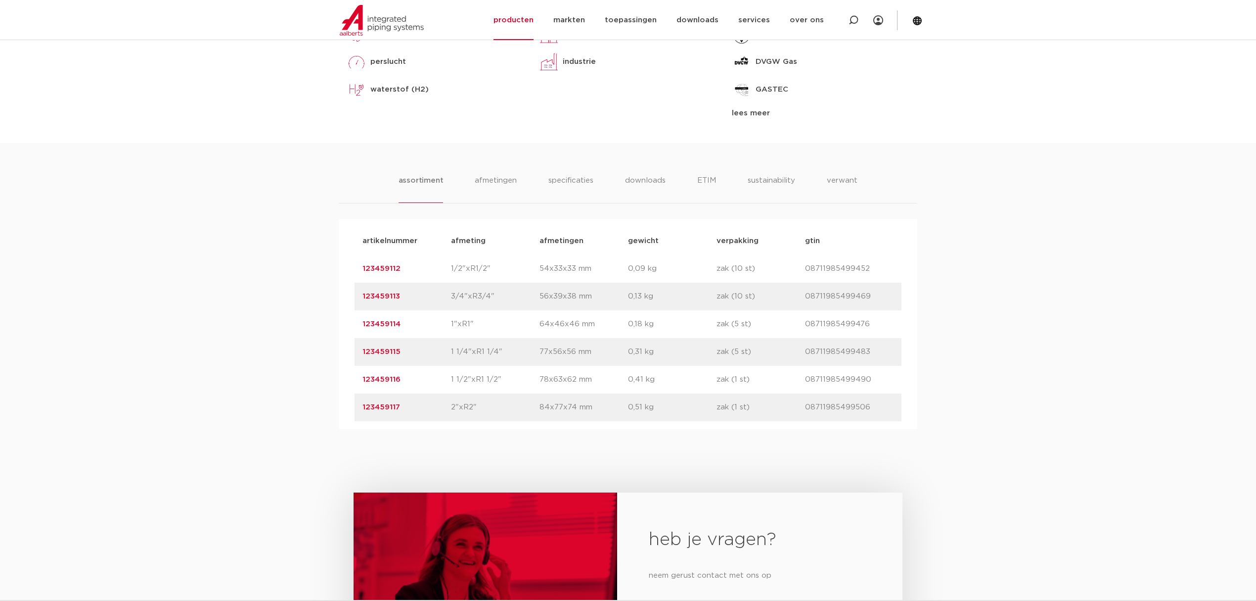
scroll to position [594, 0]
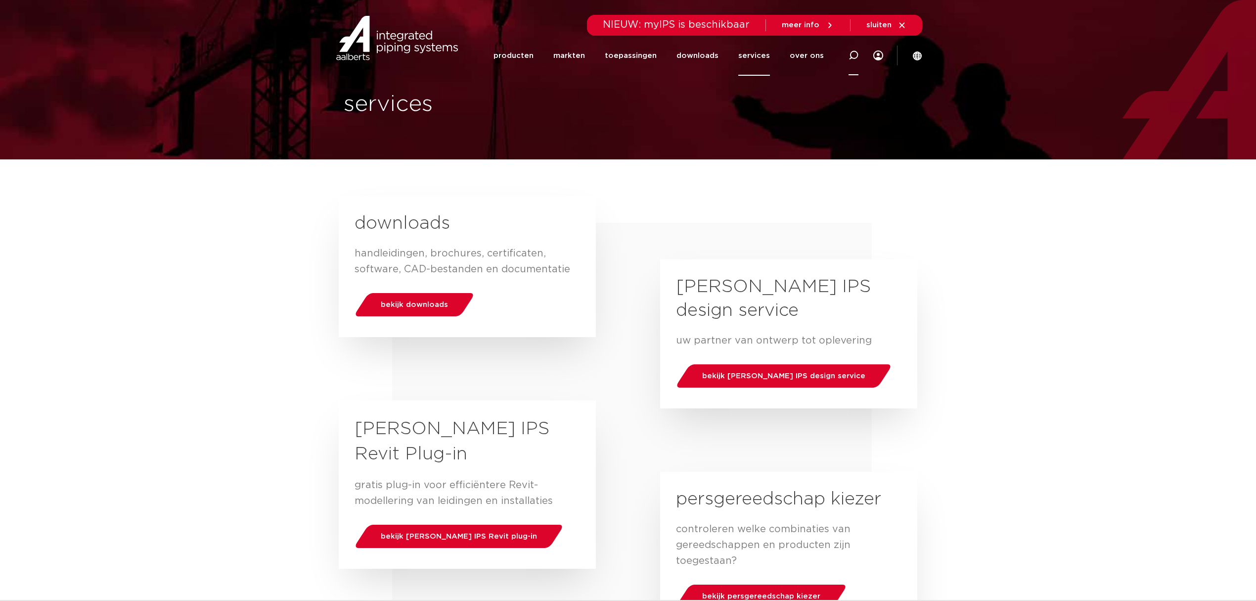
click at [847, 53] on div at bounding box center [854, 55] width 40 height 41
type input "overgang"
click button "Zoeken" at bounding box center [0, 0] width 0 height 0
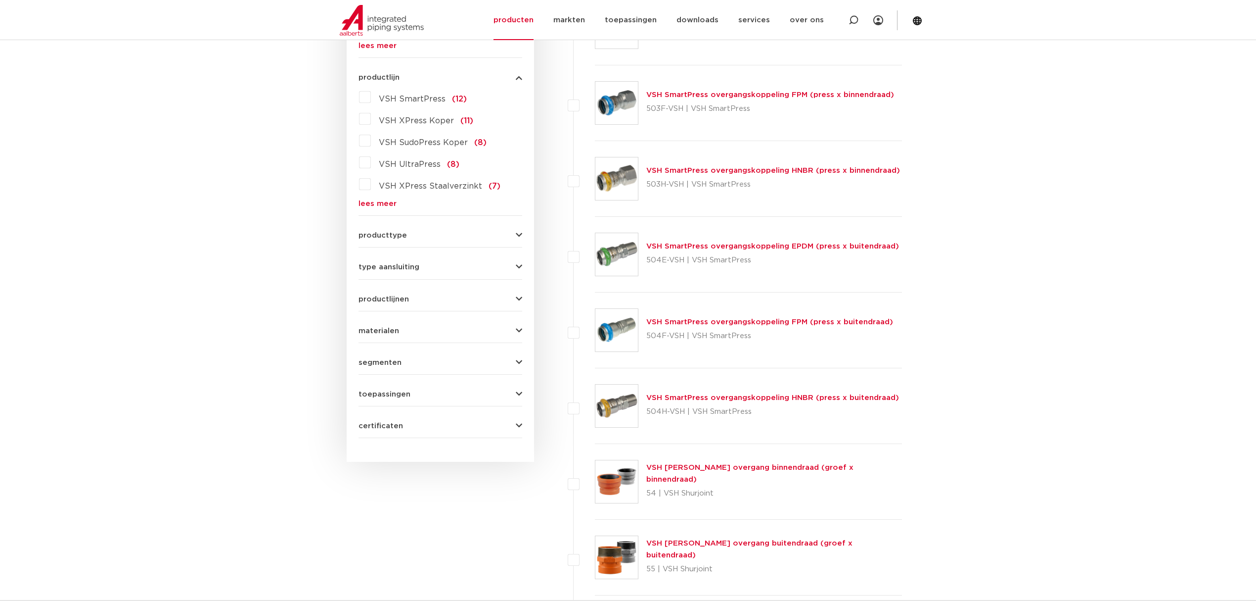
scroll to position [454, 0]
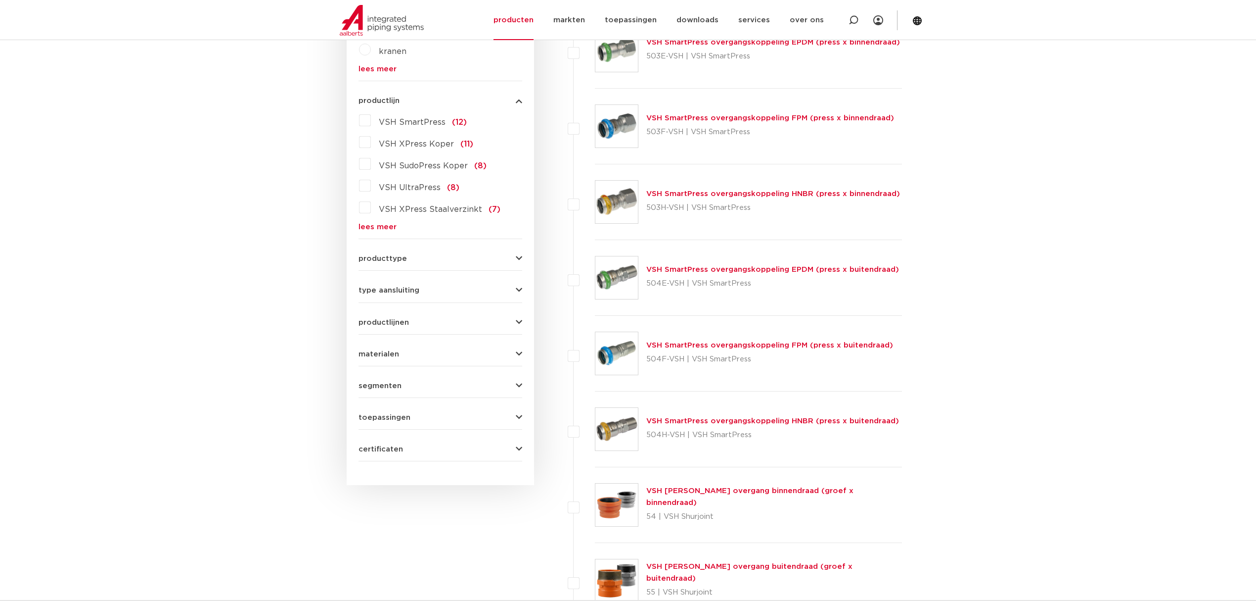
click at [433, 412] on div "toepassingen verwarming (105) perslucht (98) koeling (91) drinkwater (71) vacuü…" at bounding box center [441, 413] width 164 height 15
click at [426, 420] on button "toepassingen" at bounding box center [441, 417] width 164 height 7
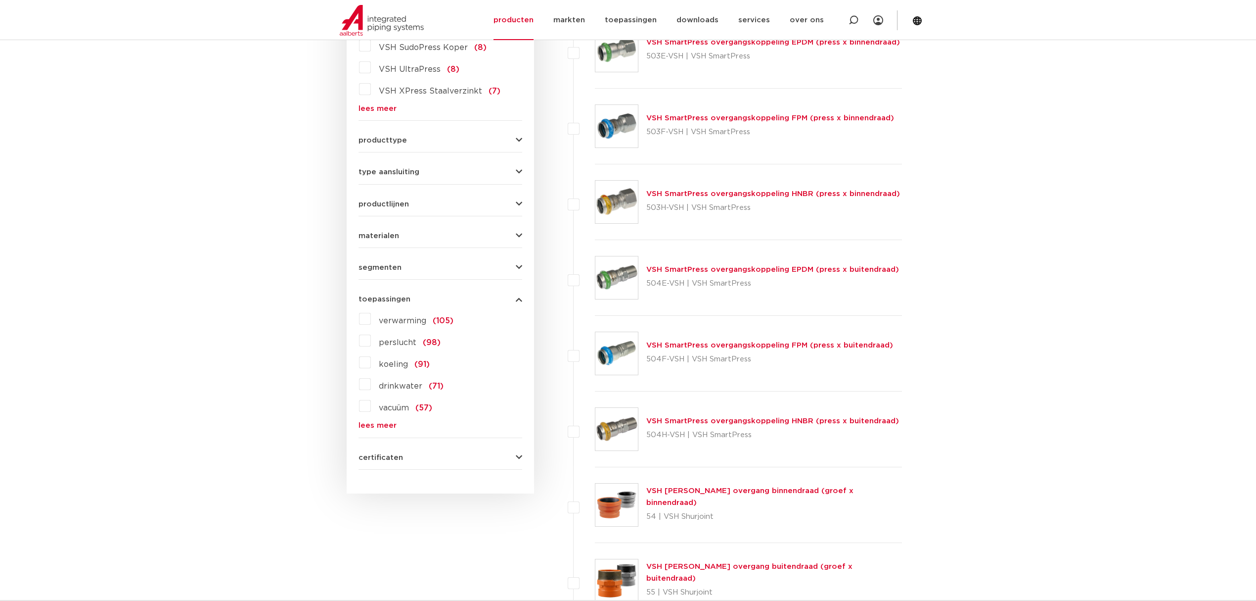
scroll to position [446, 0]
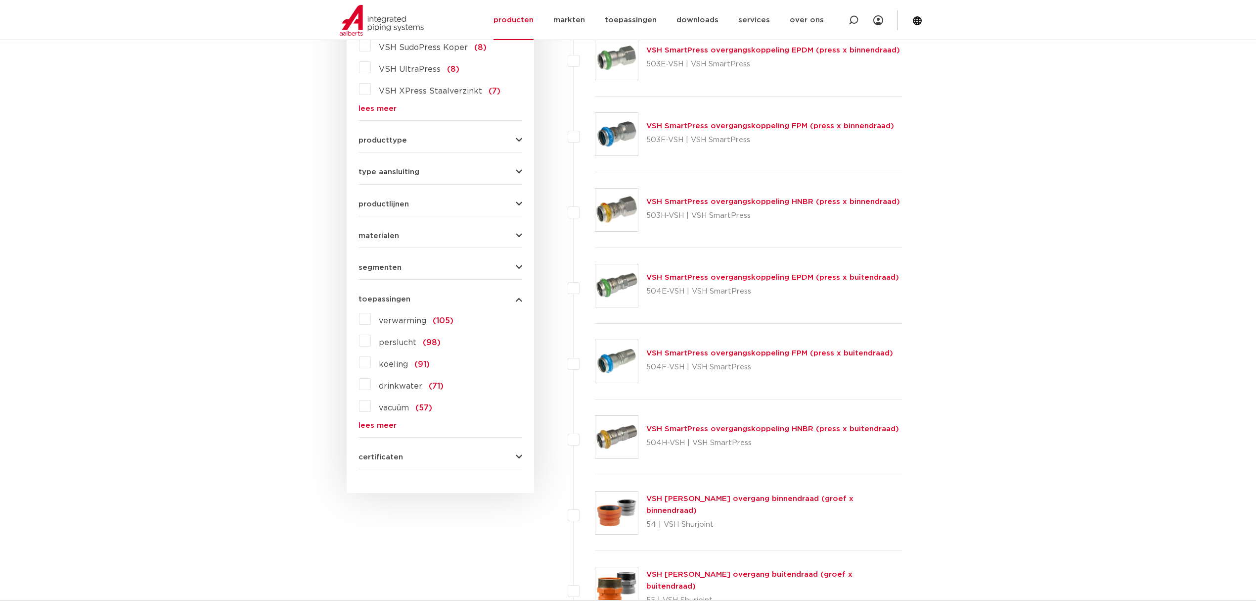
click at [382, 426] on link "lees meer" at bounding box center [441, 424] width 164 height 7
click at [388, 472] on span "aardgas" at bounding box center [394, 473] width 31 height 8
click at [0, 0] on input "aardgas (21)" at bounding box center [0, 0] width 0 height 0
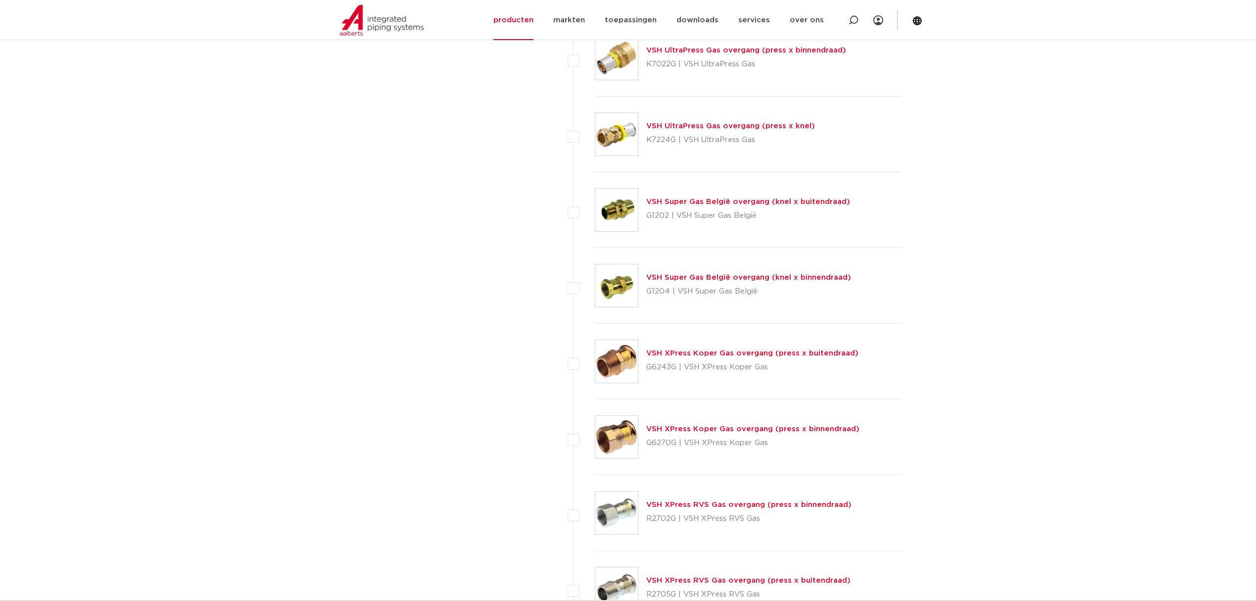
scroll to position [1039, 0]
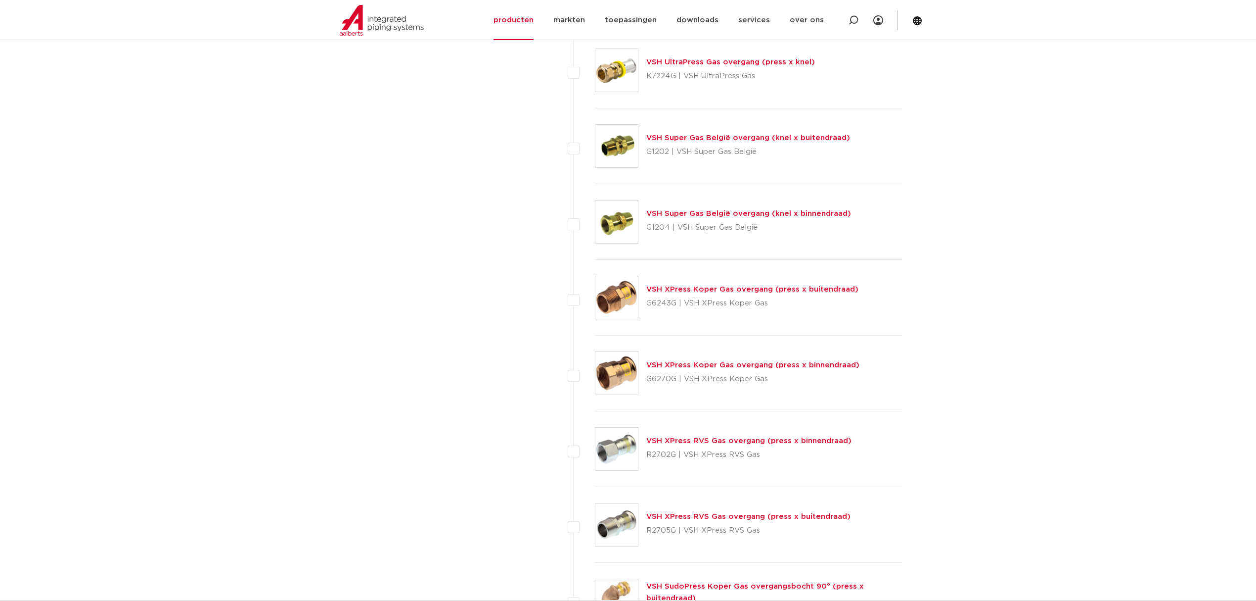
click at [602, 361] on img at bounding box center [617, 373] width 43 height 43
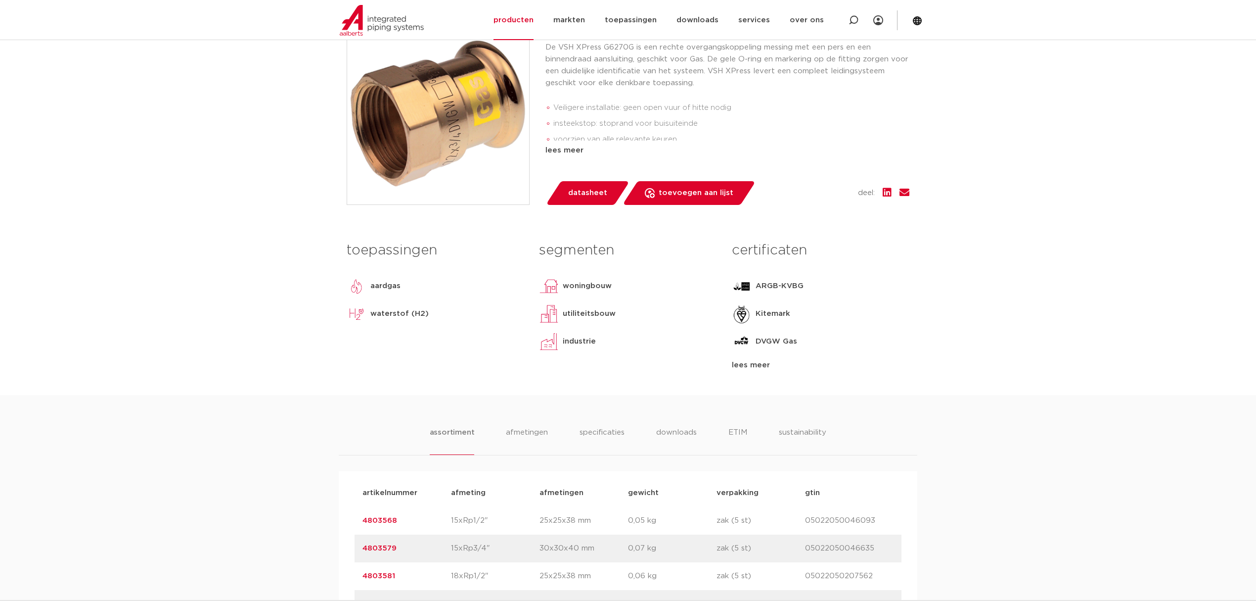
scroll to position [132, 0]
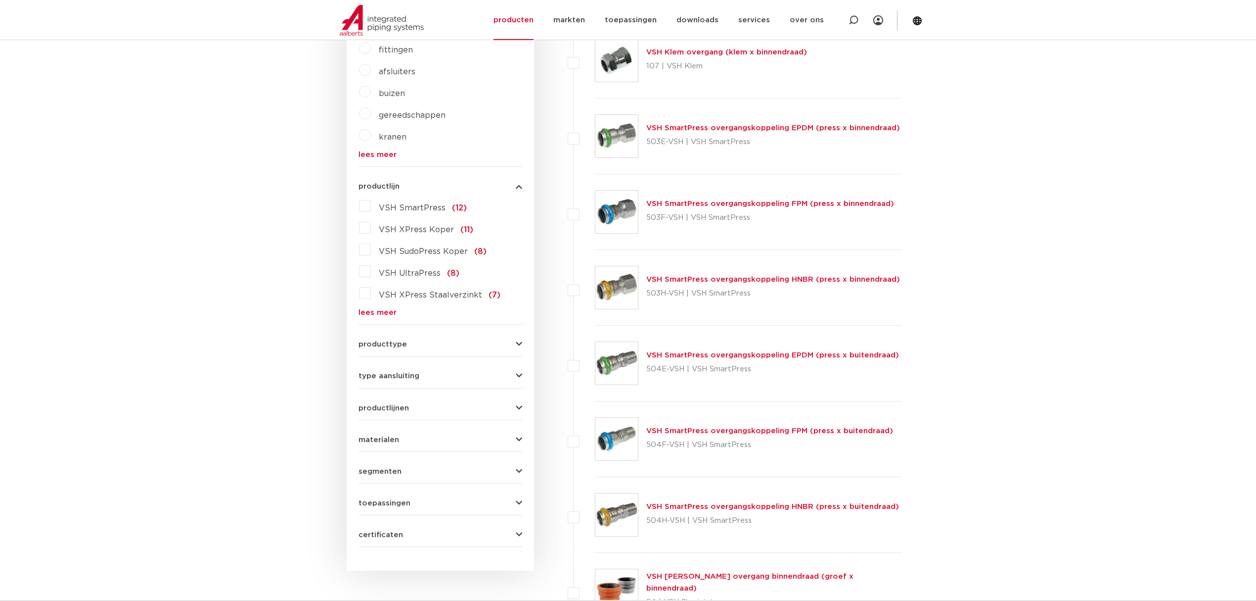
scroll to position [248, 0]
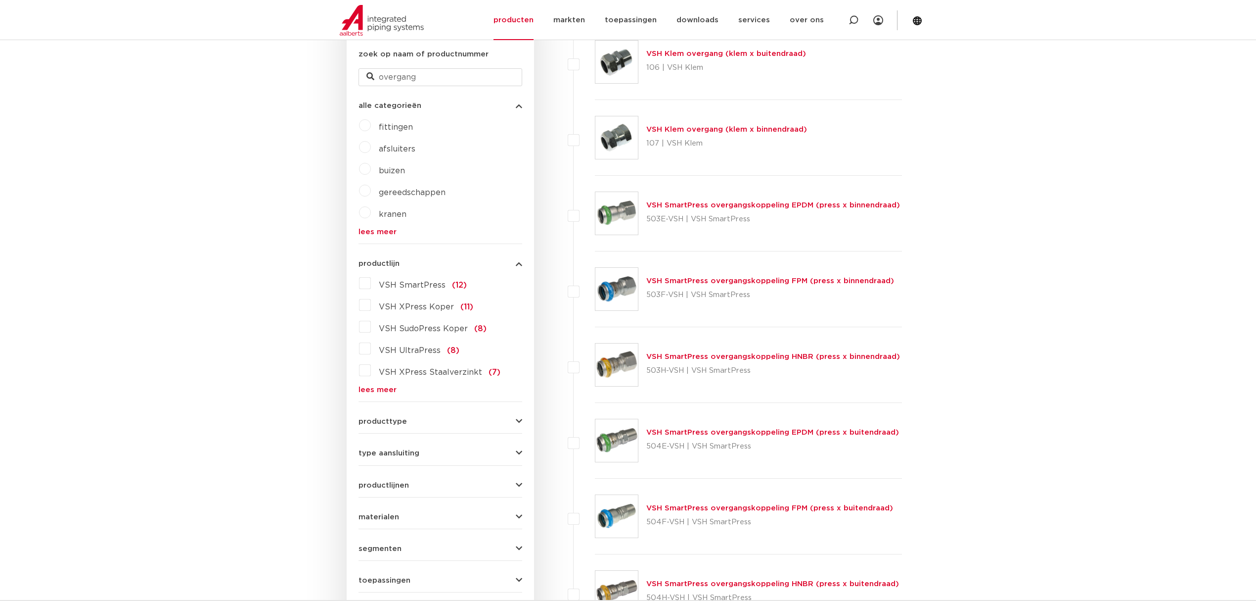
scroll to position [314, 0]
